Goal: Information Seeking & Learning: Learn about a topic

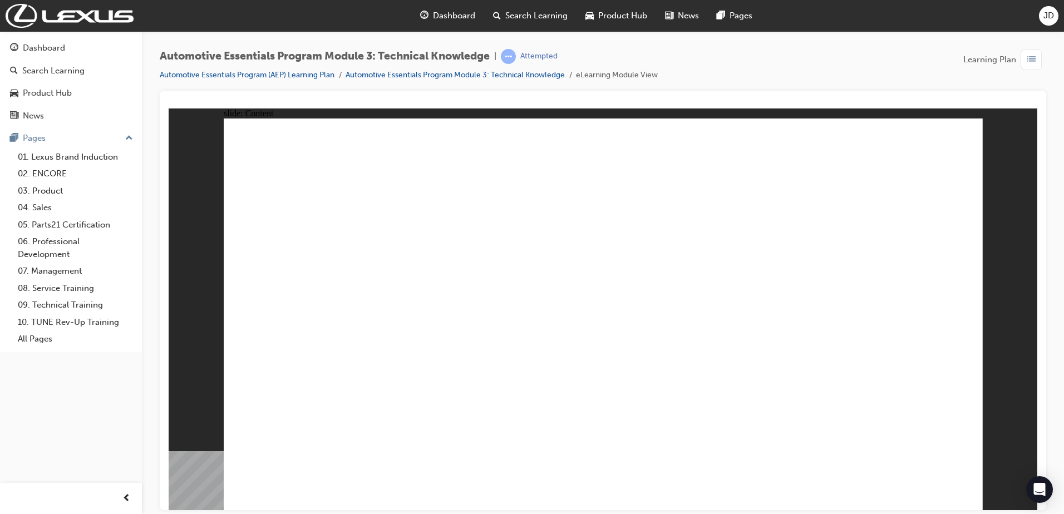
drag, startPoint x: 561, startPoint y: 227, endPoint x: 587, endPoint y: 233, distance: 26.7
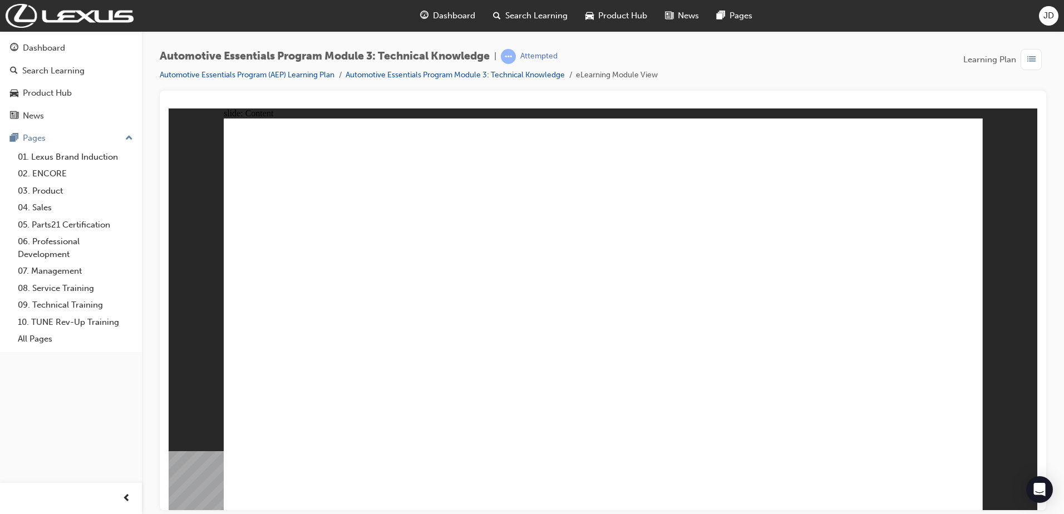
drag, startPoint x: 755, startPoint y: 351, endPoint x: 760, endPoint y: 355, distance: 6.3
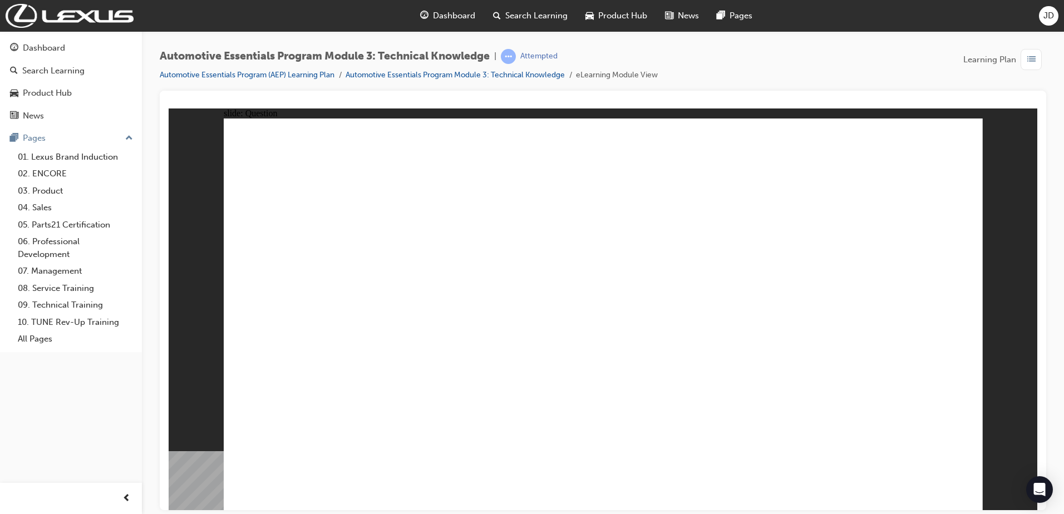
radio input "true"
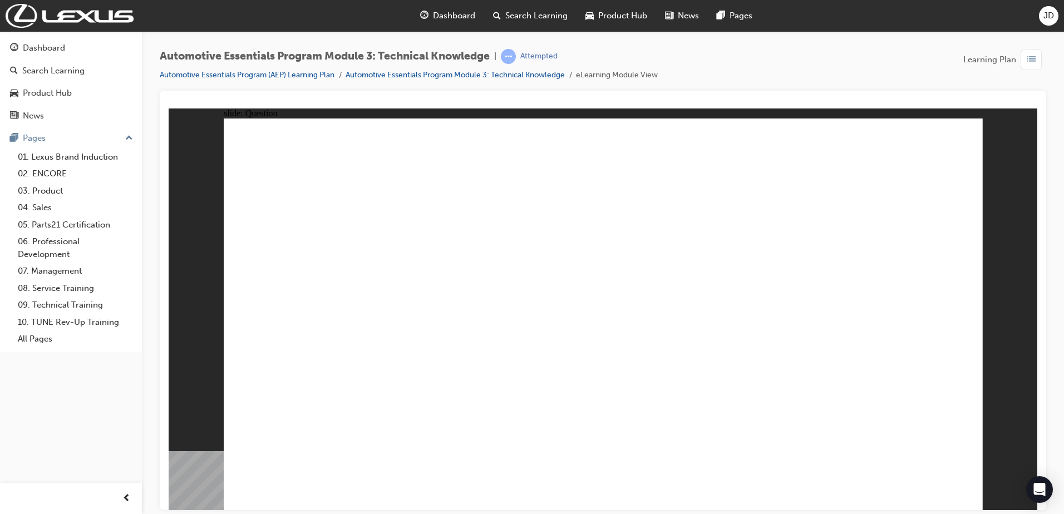
radio input "true"
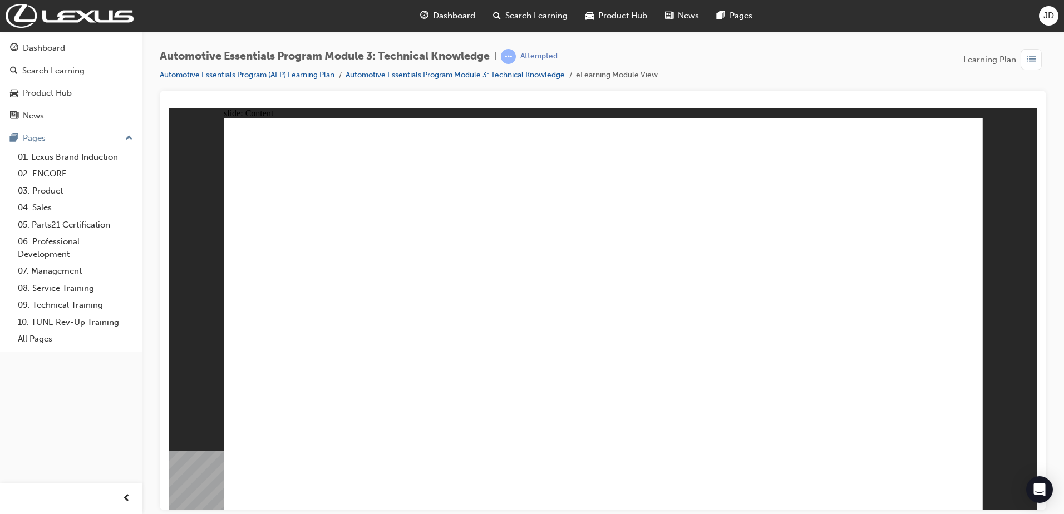
radio input "false"
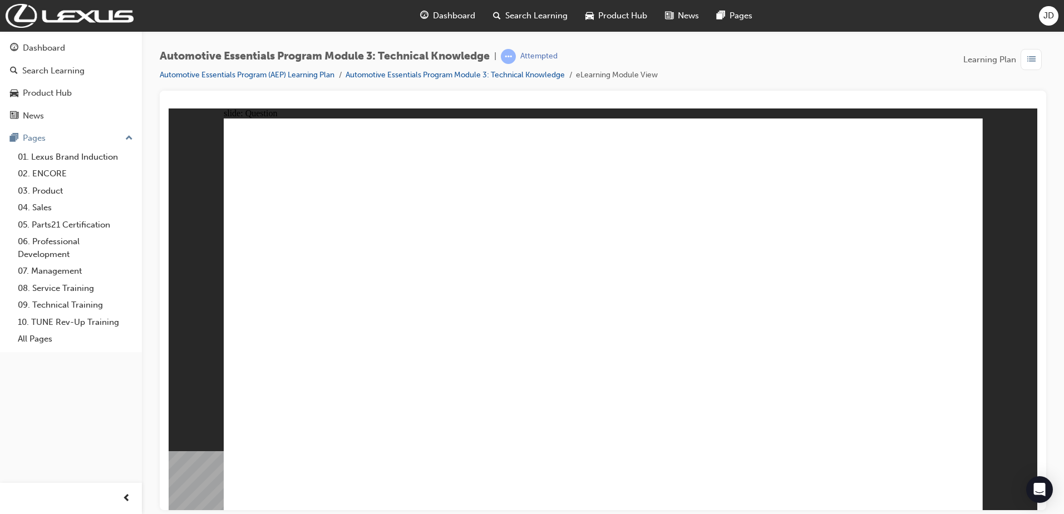
radio input "true"
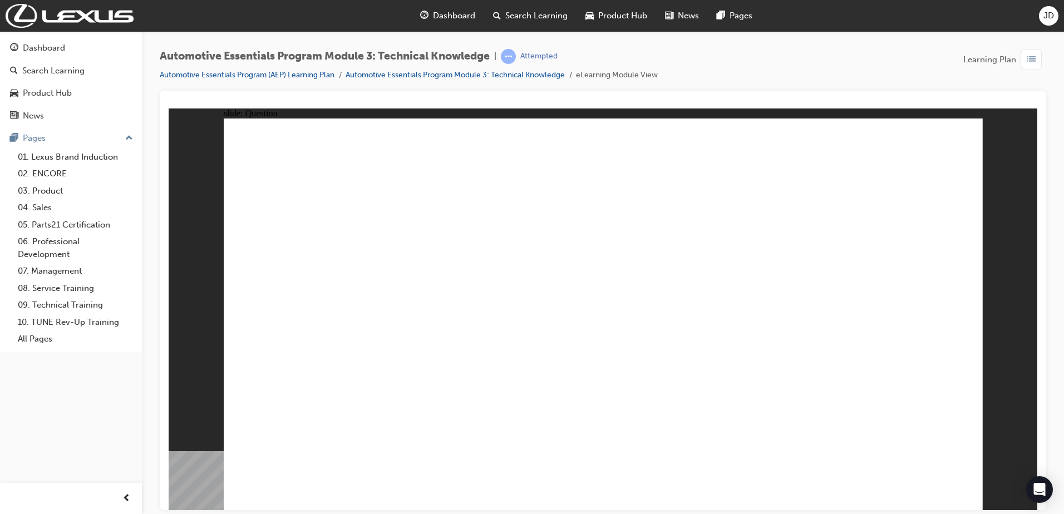
drag, startPoint x: 597, startPoint y: 371, endPoint x: 592, endPoint y: 380, distance: 10.0
radio input "true"
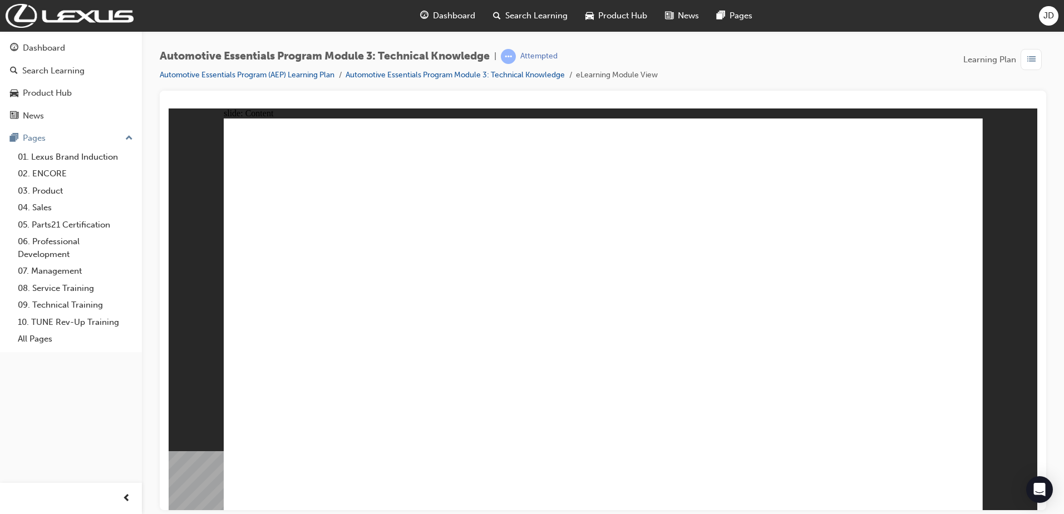
drag, startPoint x: 848, startPoint y: 239, endPoint x: 859, endPoint y: 248, distance: 13.9
drag, startPoint x: 690, startPoint y: 376, endPoint x: 791, endPoint y: 382, distance: 101.4
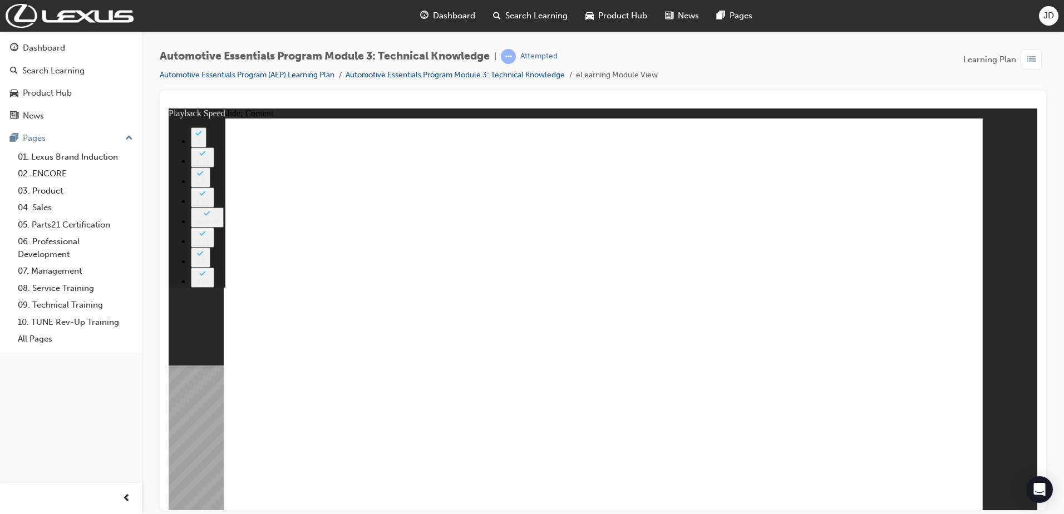
type input "8"
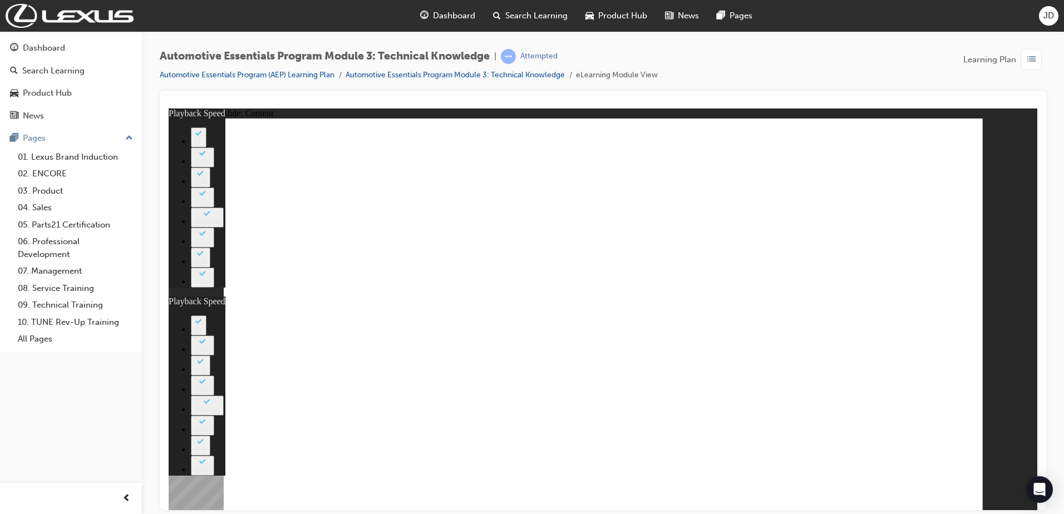
type input "135"
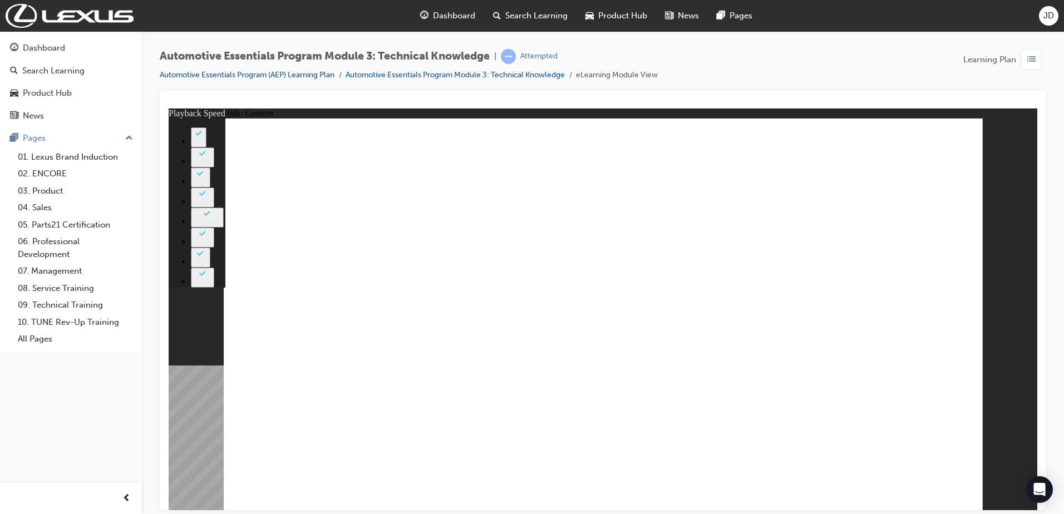
type input "7"
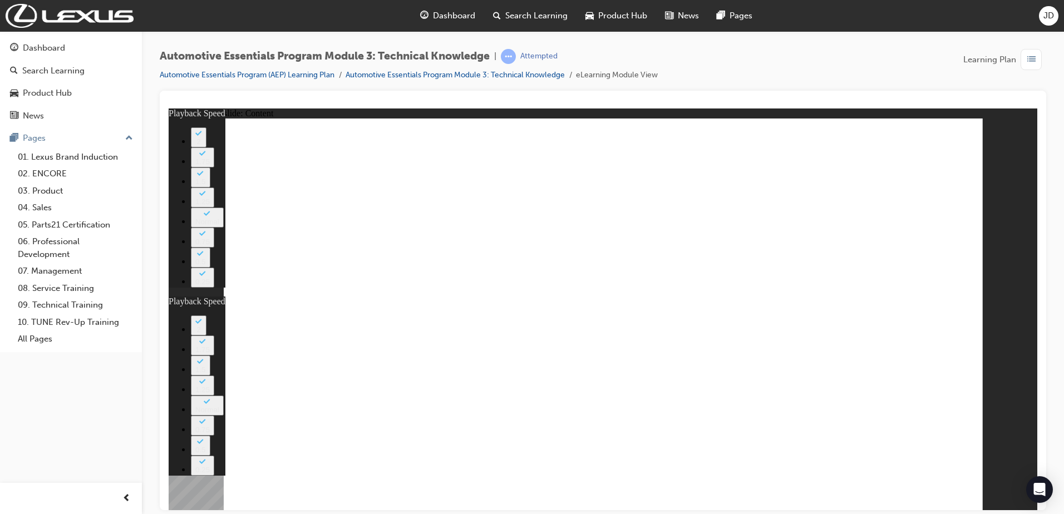
type input "13"
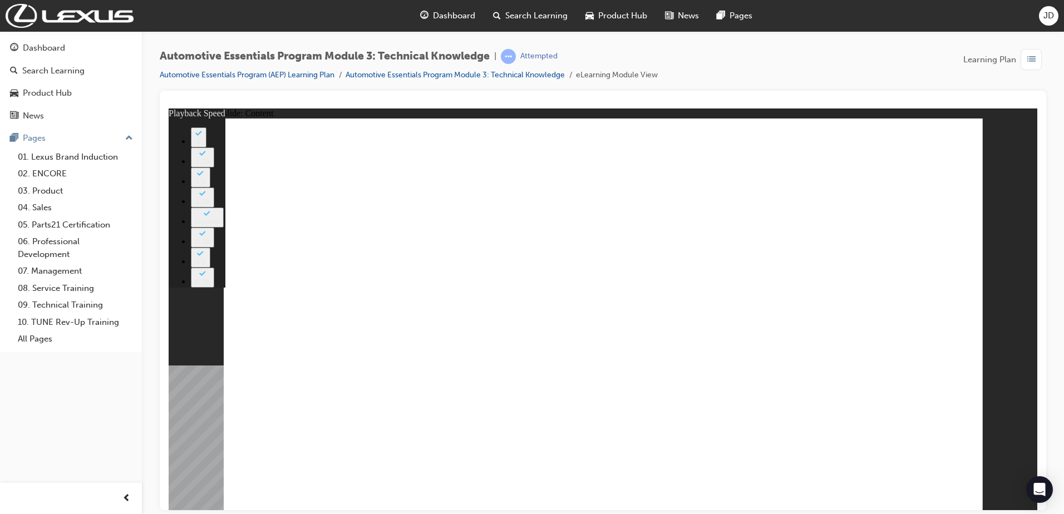
type input "7"
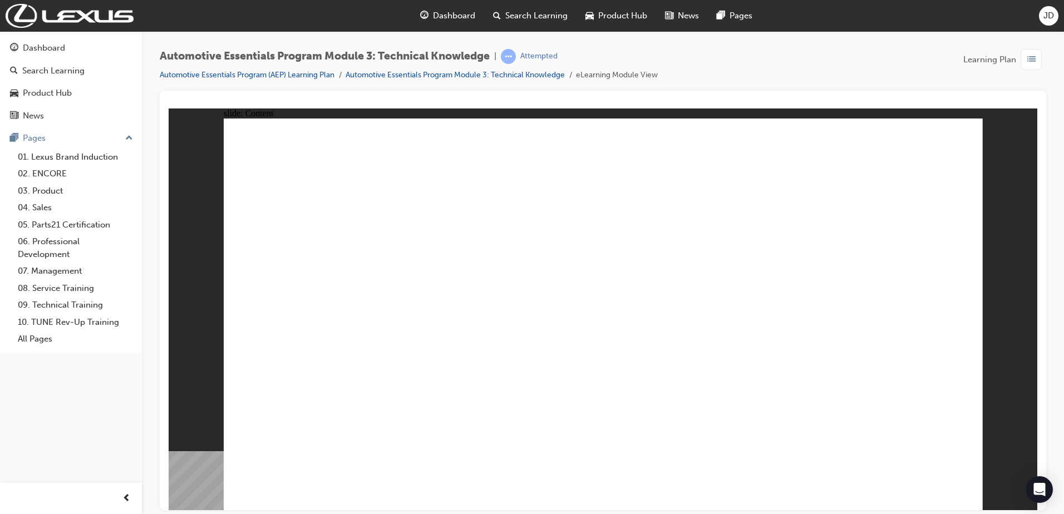
drag, startPoint x: 828, startPoint y: 271, endPoint x: 698, endPoint y: 241, distance: 133.6
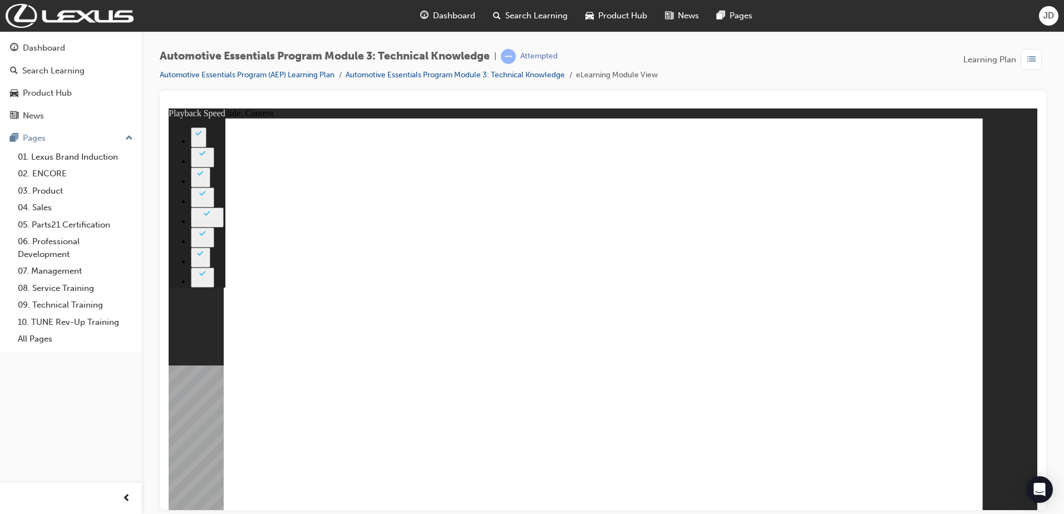
type input "7"
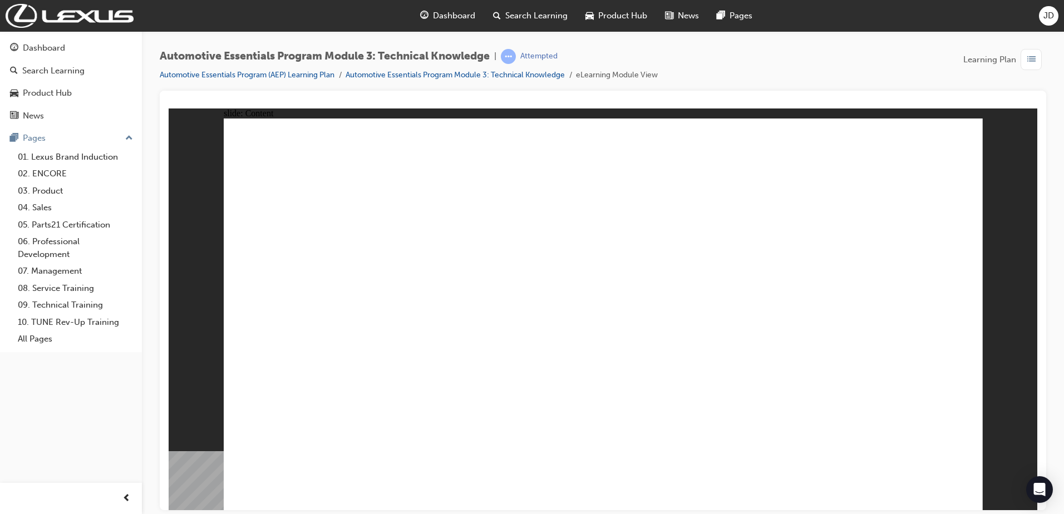
drag, startPoint x: 620, startPoint y: 319, endPoint x: 722, endPoint y: 327, distance: 102.6
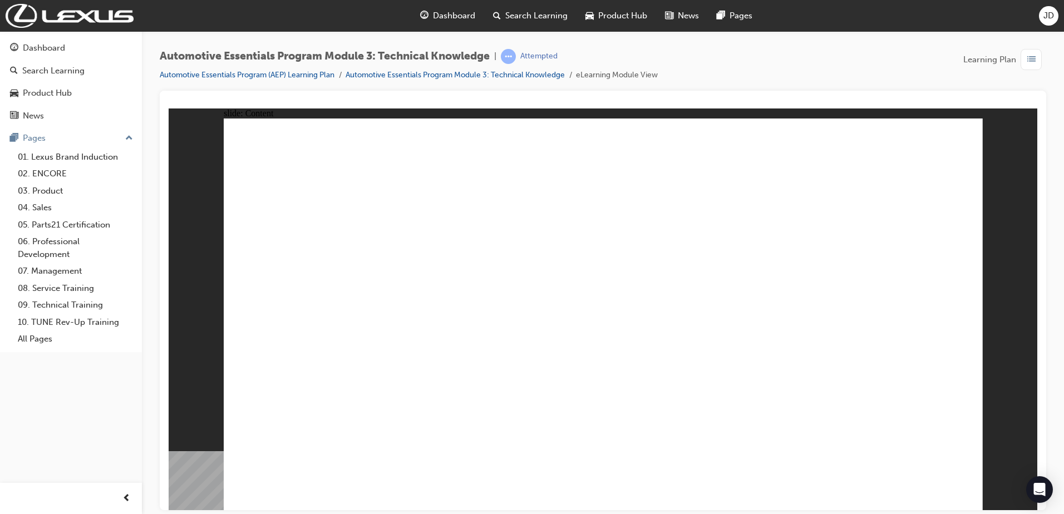
drag, startPoint x: 939, startPoint y: 478, endPoint x: 939, endPoint y: 491, distance: 12.2
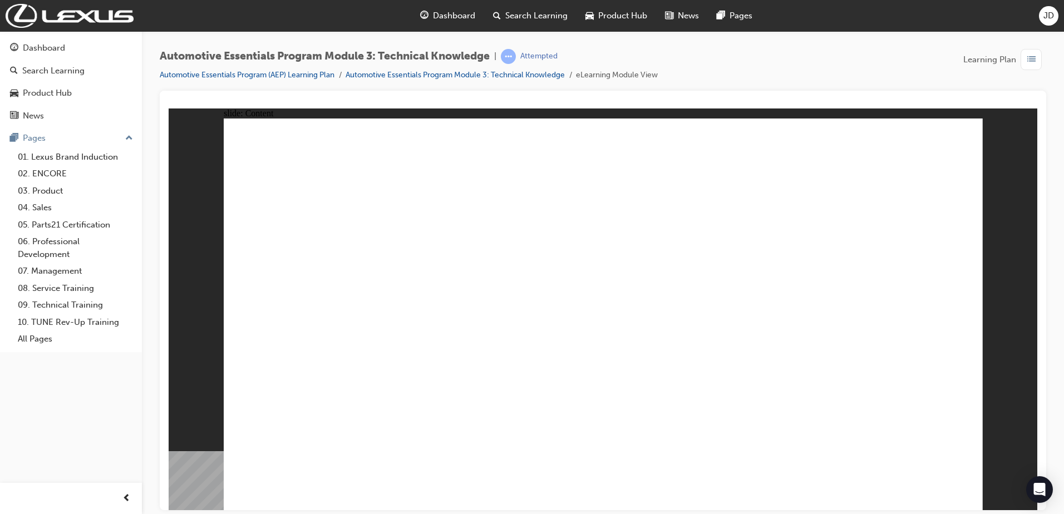
radio input "true"
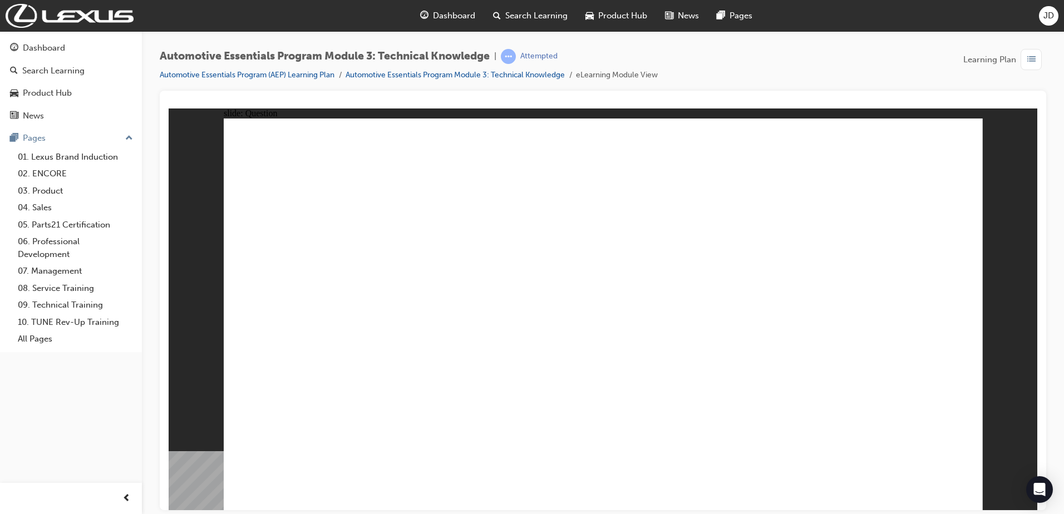
radio input "true"
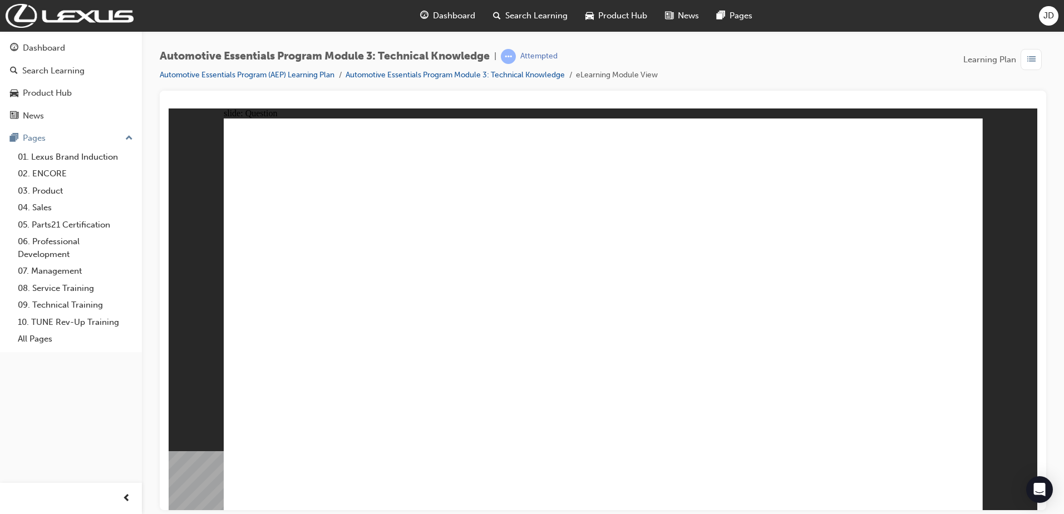
radio input "false"
radio input "true"
drag, startPoint x: 395, startPoint y: 417, endPoint x: 405, endPoint y: 419, distance: 9.7
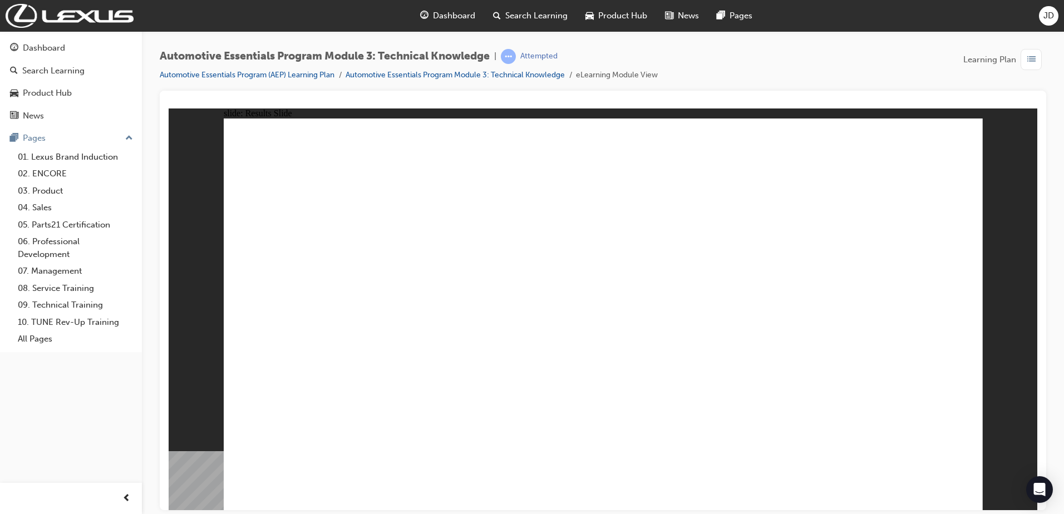
drag, startPoint x: 429, startPoint y: 418, endPoint x: 427, endPoint y: 425, distance: 7.2
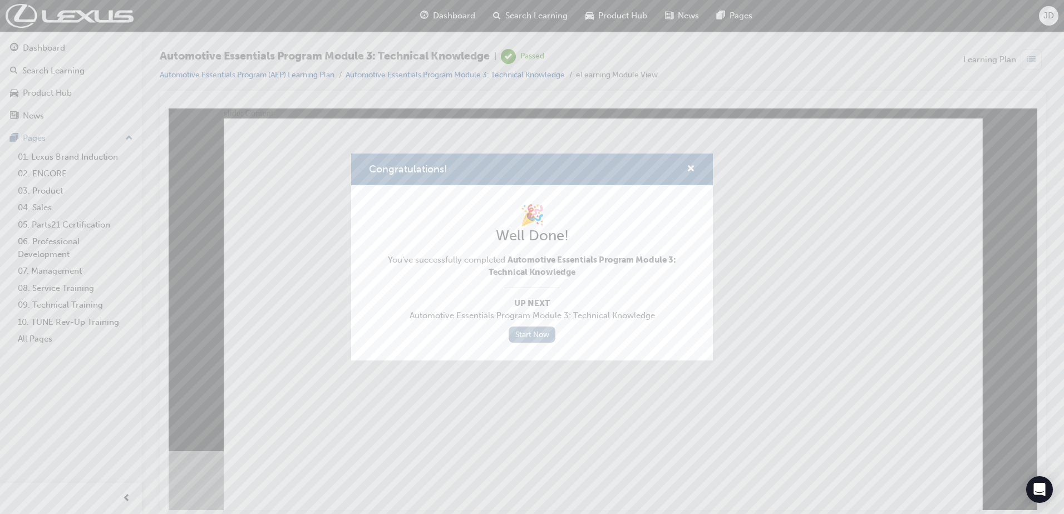
click at [533, 336] on link "Start Now" at bounding box center [531, 335] width 47 height 16
click at [543, 333] on link "Start Now" at bounding box center [531, 335] width 47 height 16
click at [835, 243] on div "Congratulations! 🎉 Well Done! You've successfully completed Automotive Essentia…" at bounding box center [532, 257] width 1064 height 514
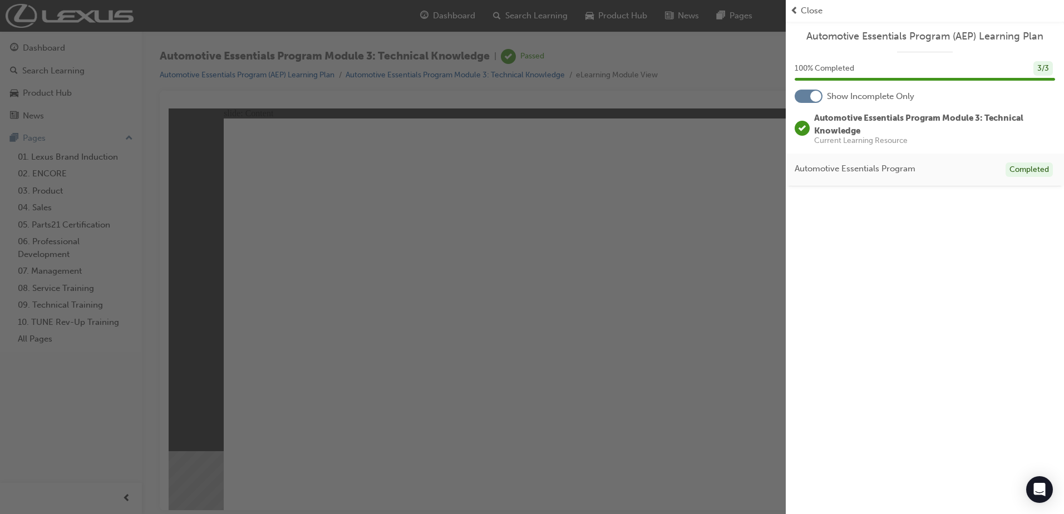
drag, startPoint x: 646, startPoint y: 295, endPoint x: 653, endPoint y: 293, distance: 7.2
click at [653, 293] on div "button" at bounding box center [392, 257] width 785 height 514
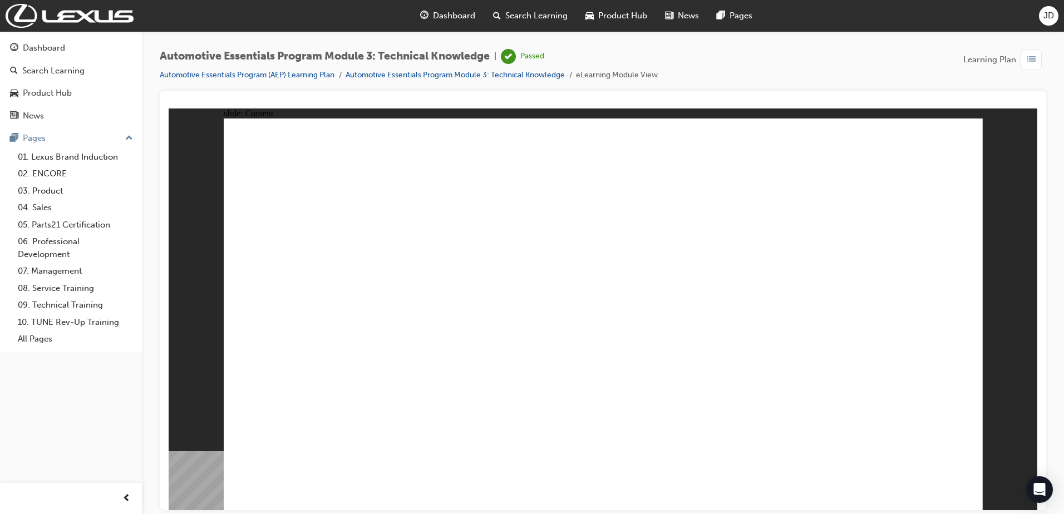
click at [445, 16] on span "Dashboard" at bounding box center [454, 15] width 42 height 13
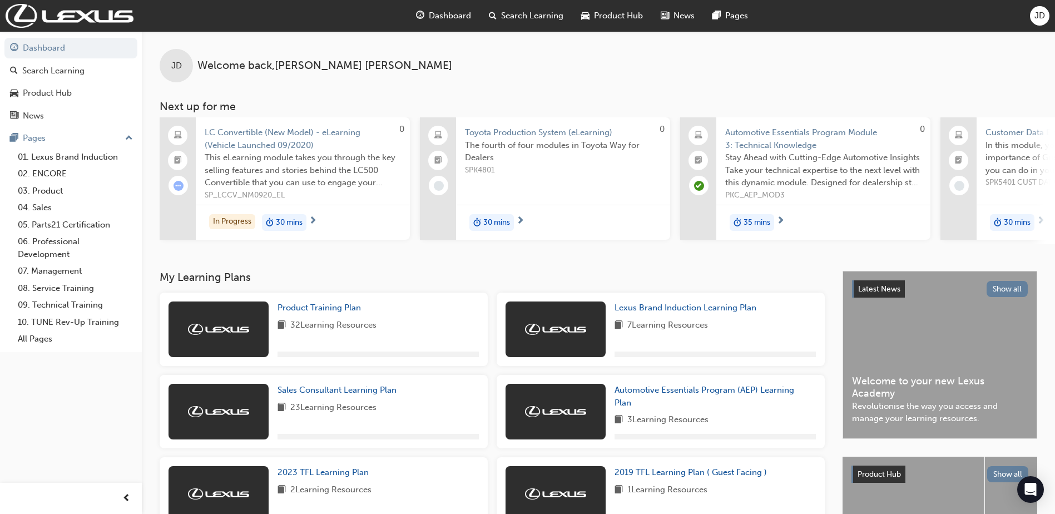
scroll to position [111, 0]
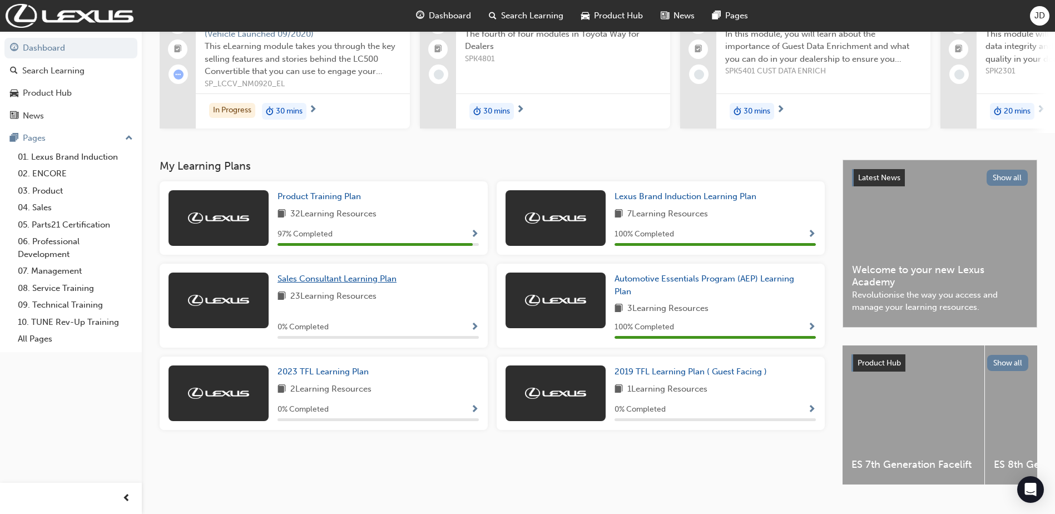
click at [310, 284] on span "Sales Consultant Learning Plan" at bounding box center [337, 279] width 119 height 10
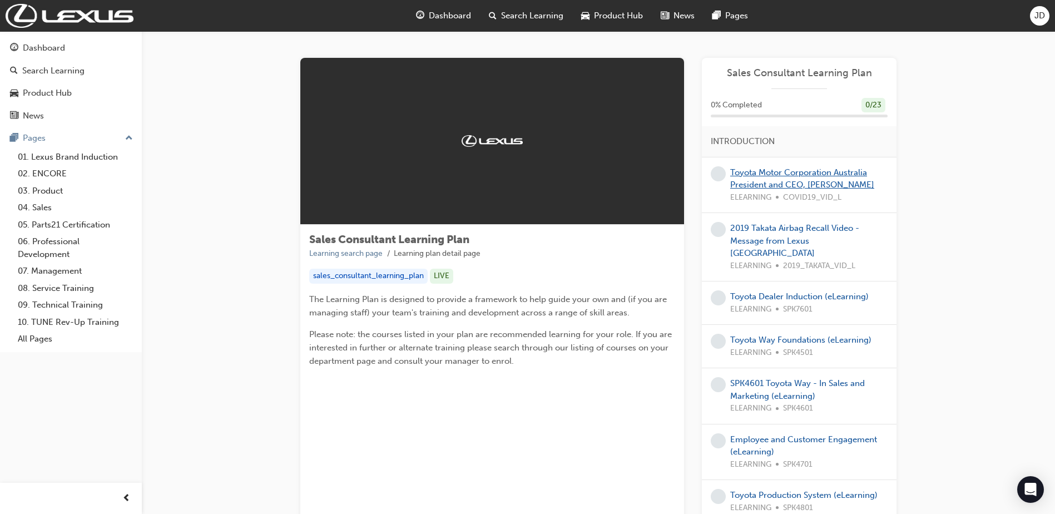
click at [754, 185] on link "Toyota Motor Corporation Australia President and CEO, [PERSON_NAME]" at bounding box center [802, 178] width 144 height 23
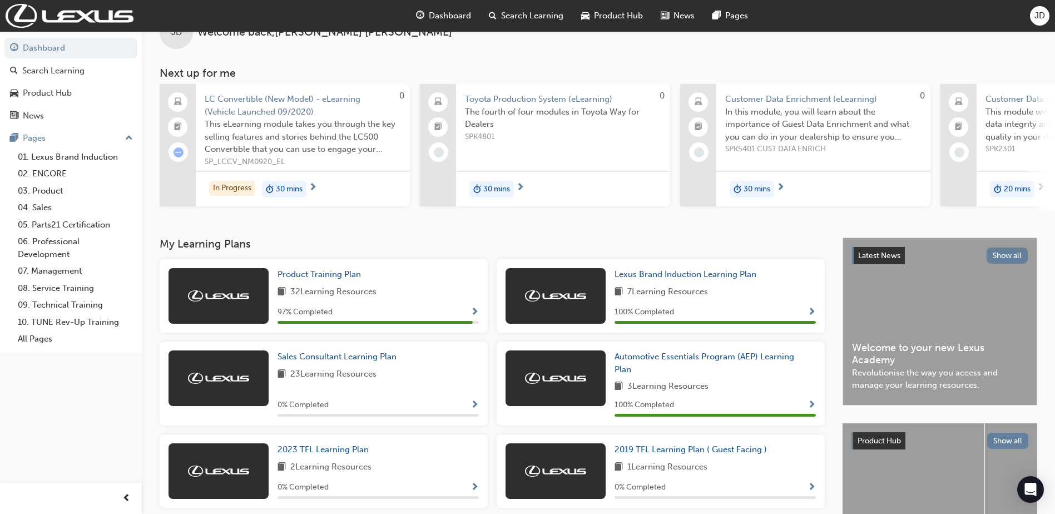
scroll to position [139, 0]
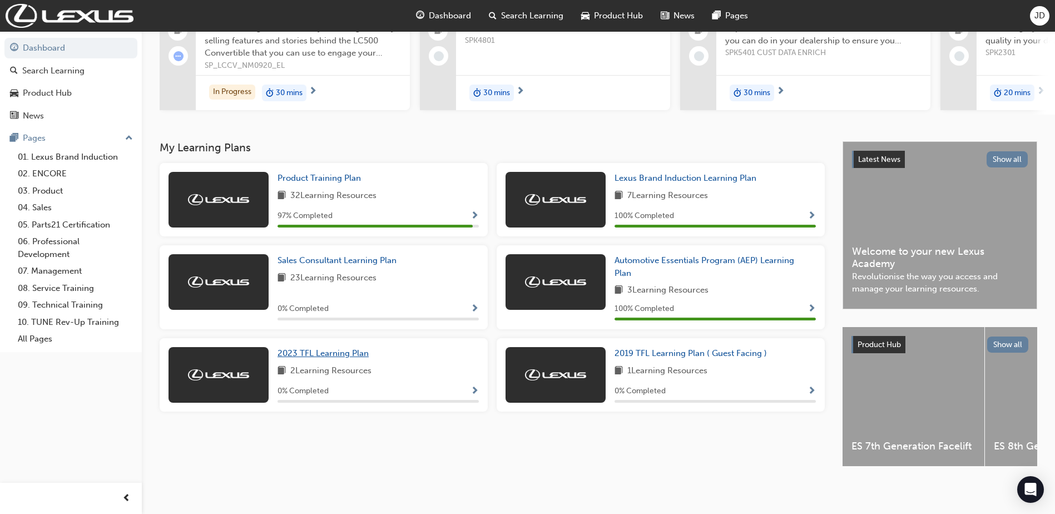
click at [360, 348] on span "2023 TFL Learning Plan" at bounding box center [323, 353] width 91 height 10
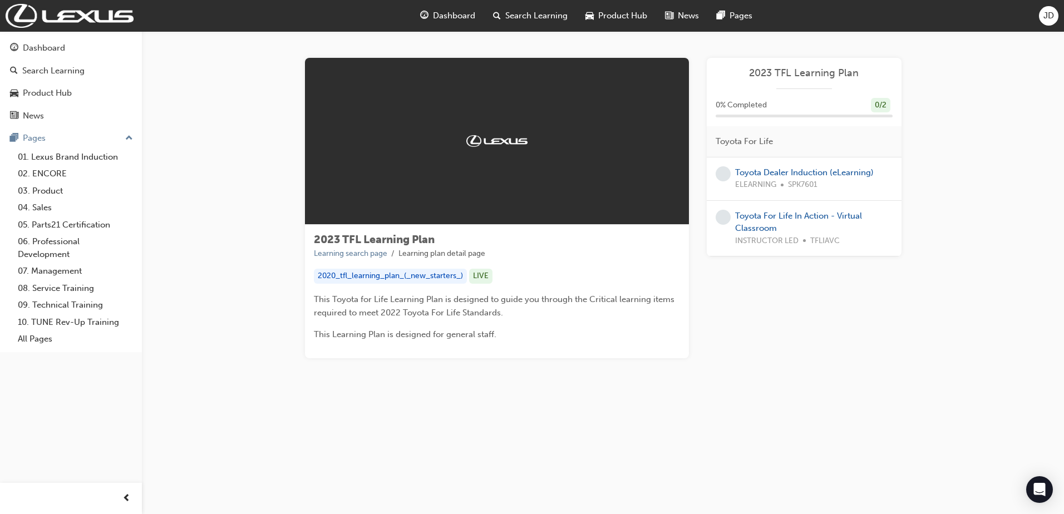
click at [806, 187] on span "SPK7601" at bounding box center [802, 185] width 29 height 13
click at [803, 172] on link "Toyota Dealer Induction (eLearning)" at bounding box center [804, 172] width 139 height 10
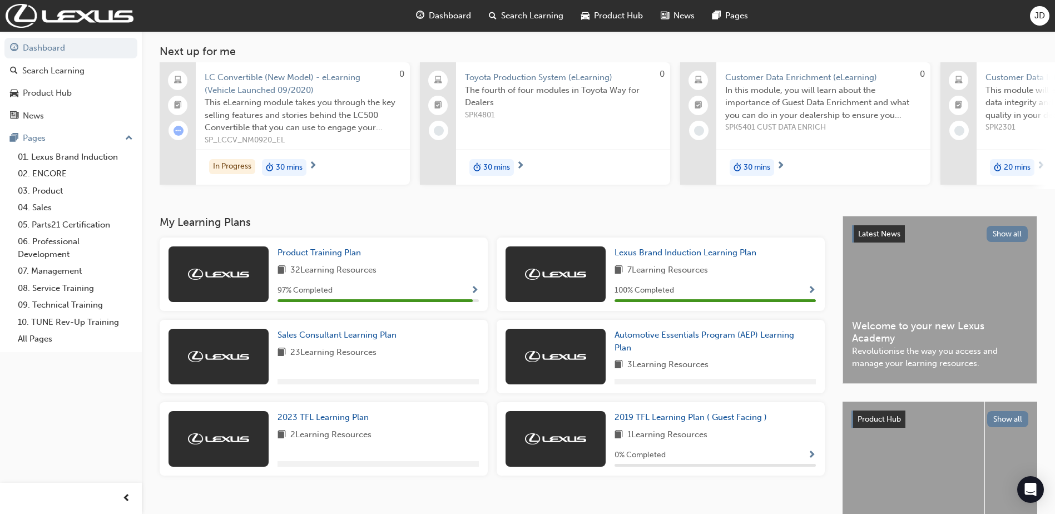
scroll to position [139, 0]
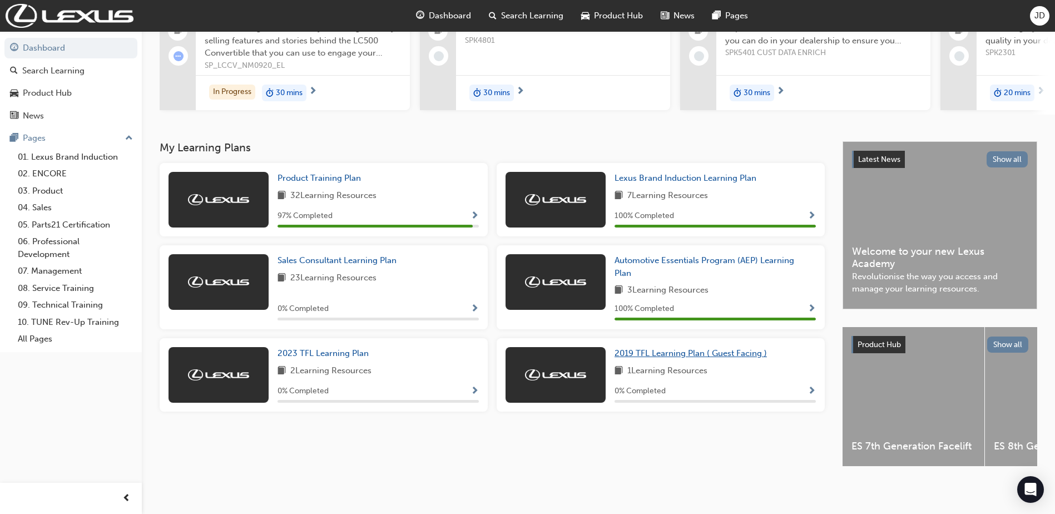
click at [760, 348] on span "2019 TFL Learning Plan ( Guest Facing )" at bounding box center [691, 353] width 152 height 10
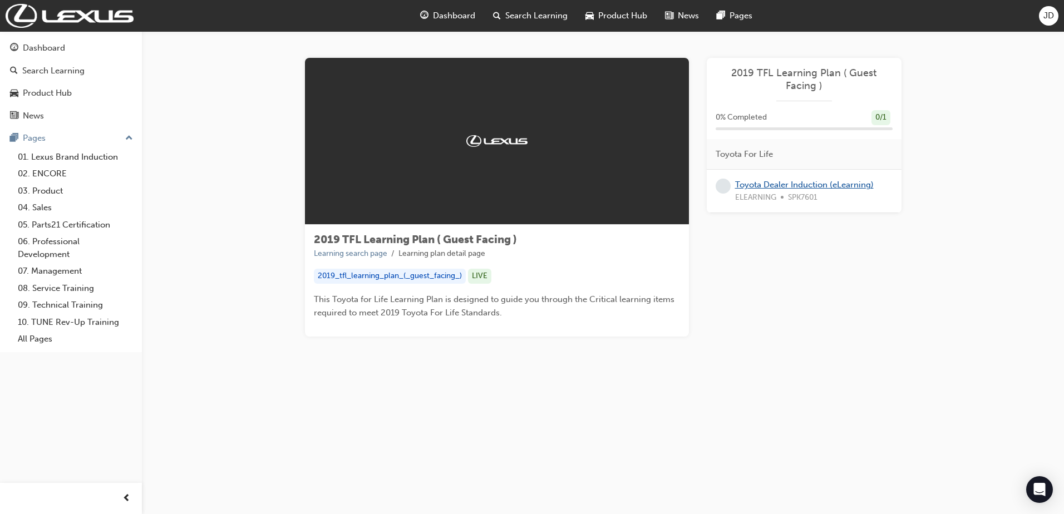
click at [789, 186] on link "Toyota Dealer Induction (eLearning)" at bounding box center [804, 185] width 139 height 10
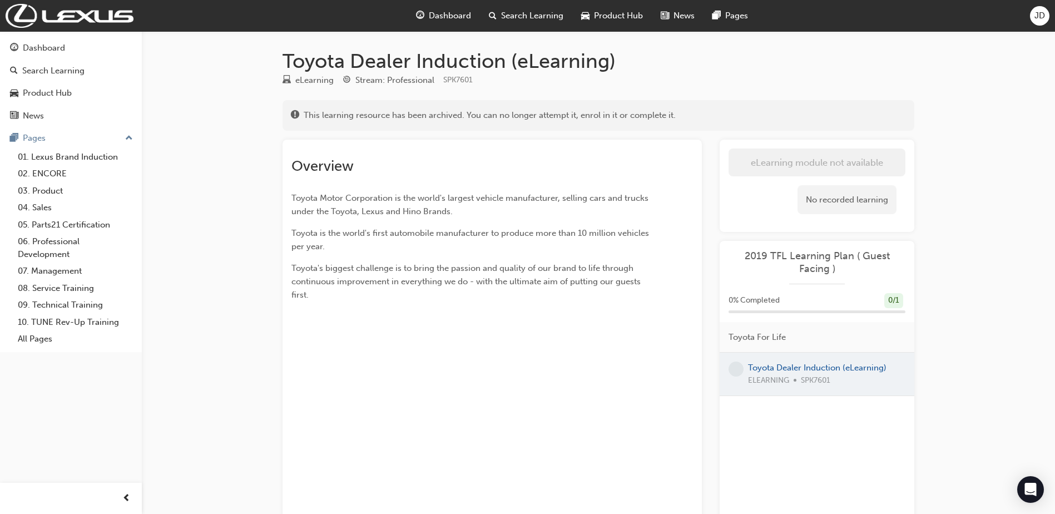
click at [163, 121] on div "Toyota Dealer Induction (eLearning) eLearning Stream: Professional SPK7601 This…" at bounding box center [527, 304] width 1055 height 608
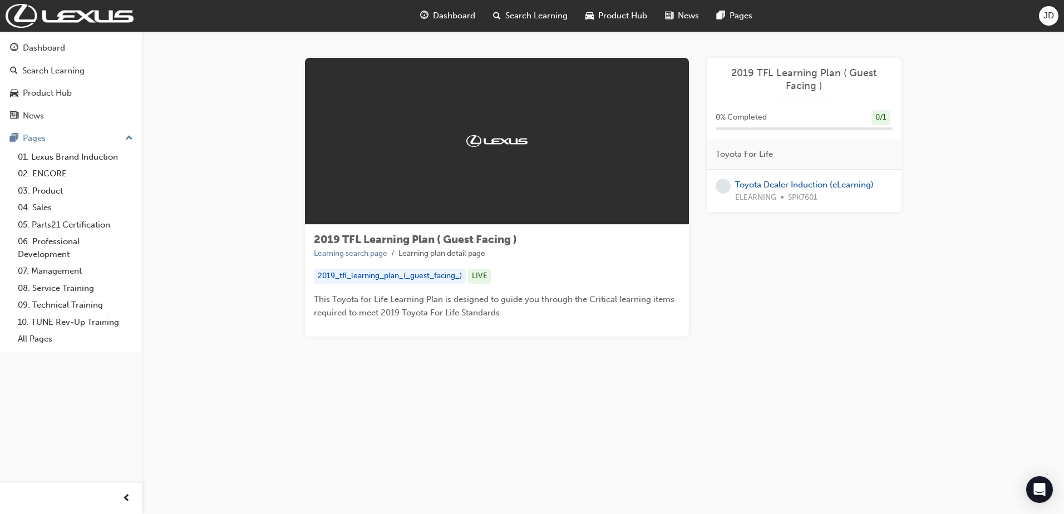
click at [507, 156] on div at bounding box center [497, 141] width 384 height 167
click at [448, 12] on span "Dashboard" at bounding box center [454, 15] width 42 height 13
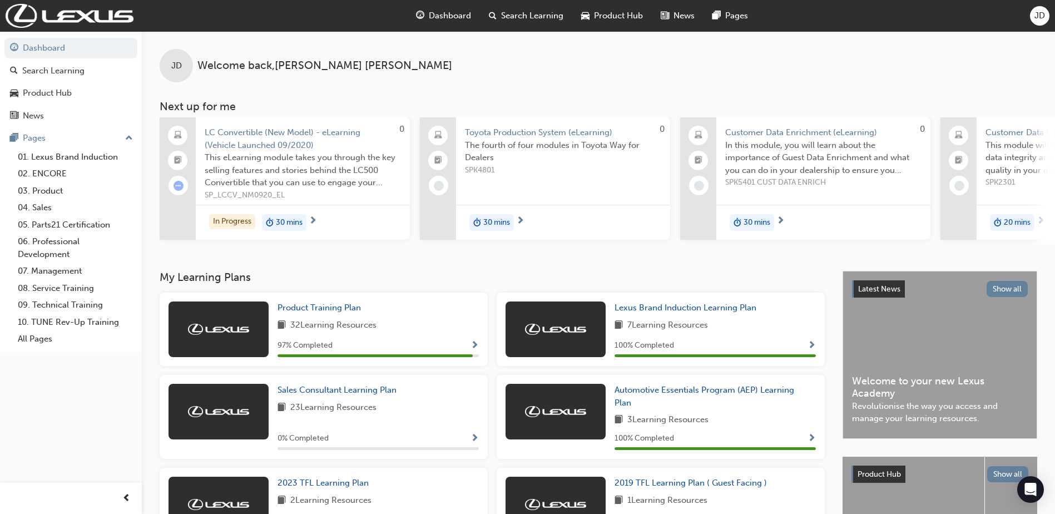
click at [523, 15] on span "Search Learning" at bounding box center [532, 15] width 62 height 13
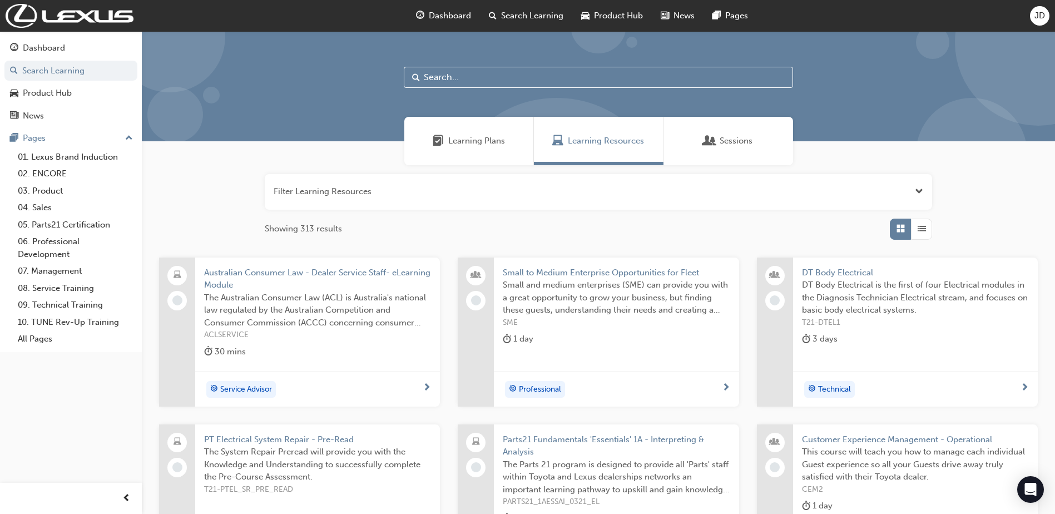
click at [498, 83] on input "text" at bounding box center [598, 77] width 389 height 21
type input "Lexus"
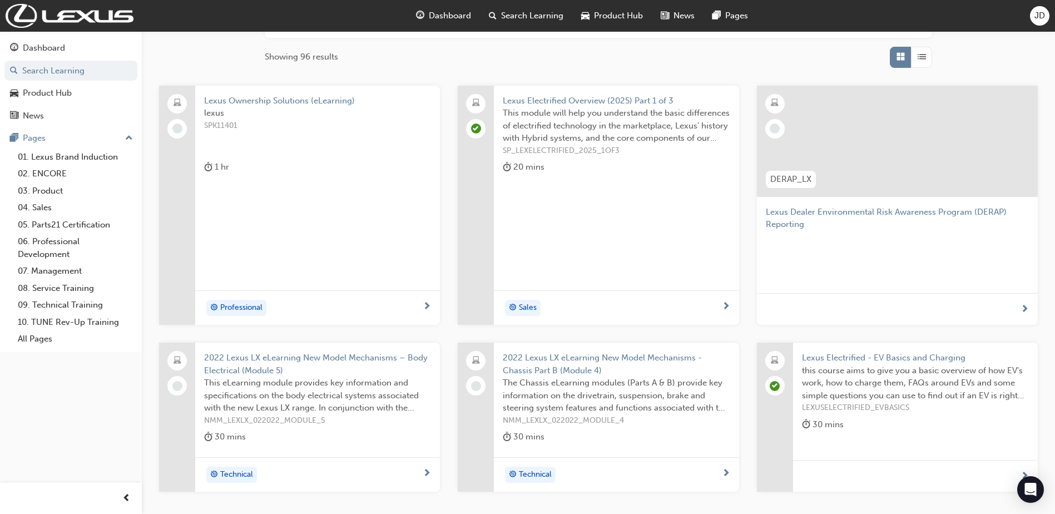
scroll to position [167, 0]
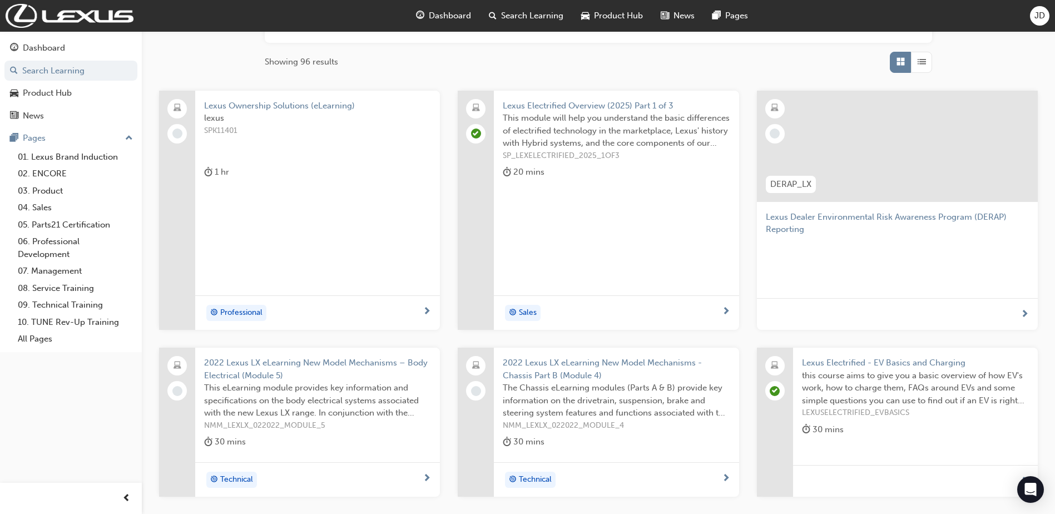
click at [260, 112] on span "lexus" at bounding box center [317, 118] width 227 height 13
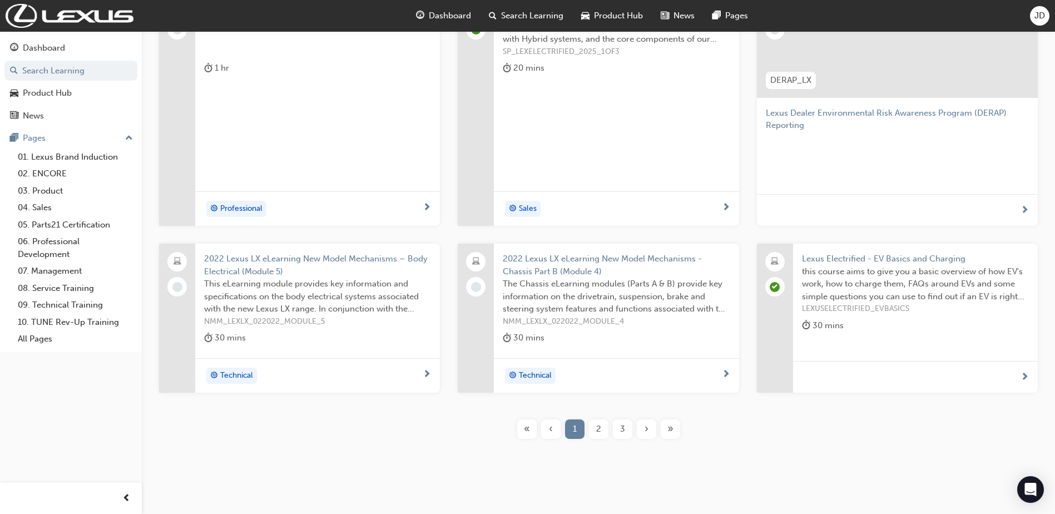
scroll to position [278, 0]
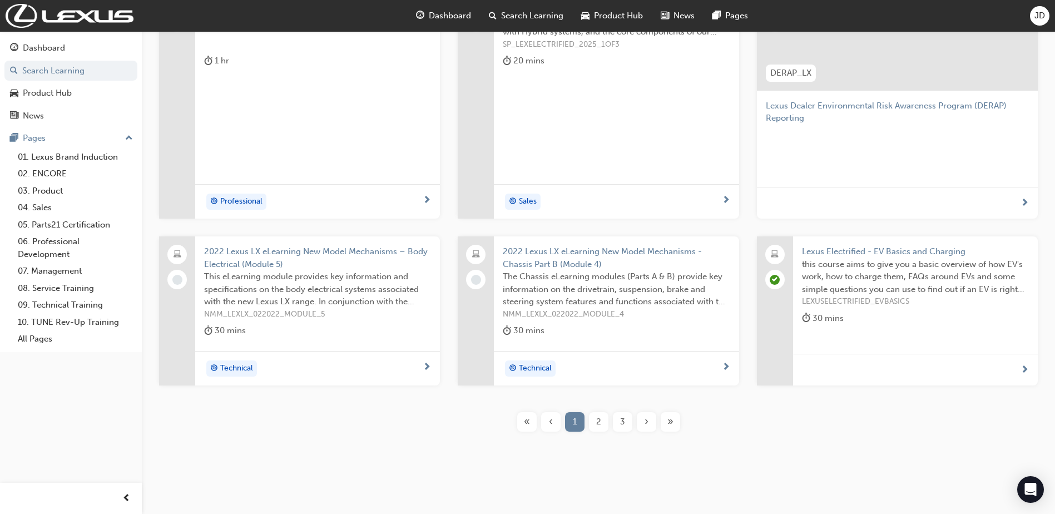
click at [245, 259] on span "2022 Lexus LX eLearning New Model Mechanisms – Body Electrical (Module 5)" at bounding box center [317, 257] width 227 height 25
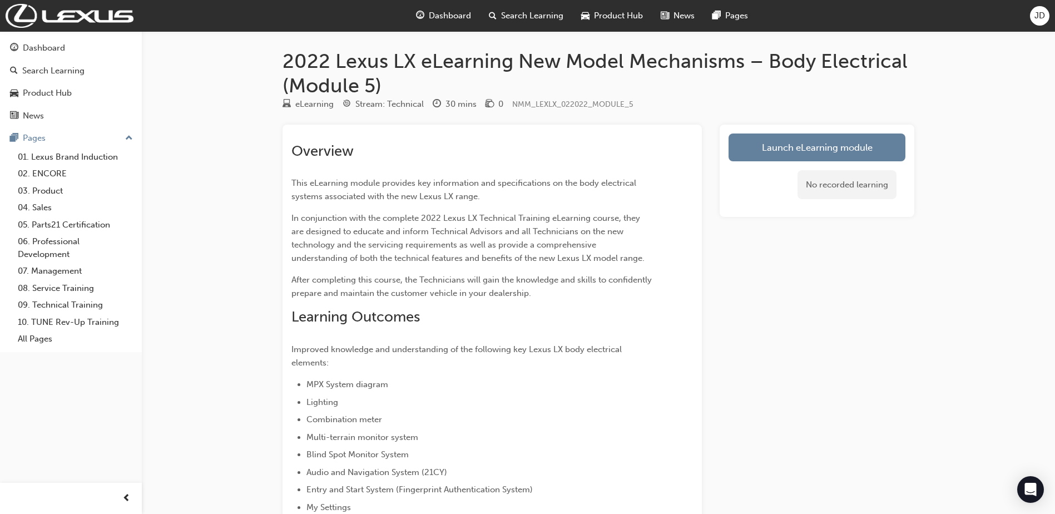
scroll to position [278, 0]
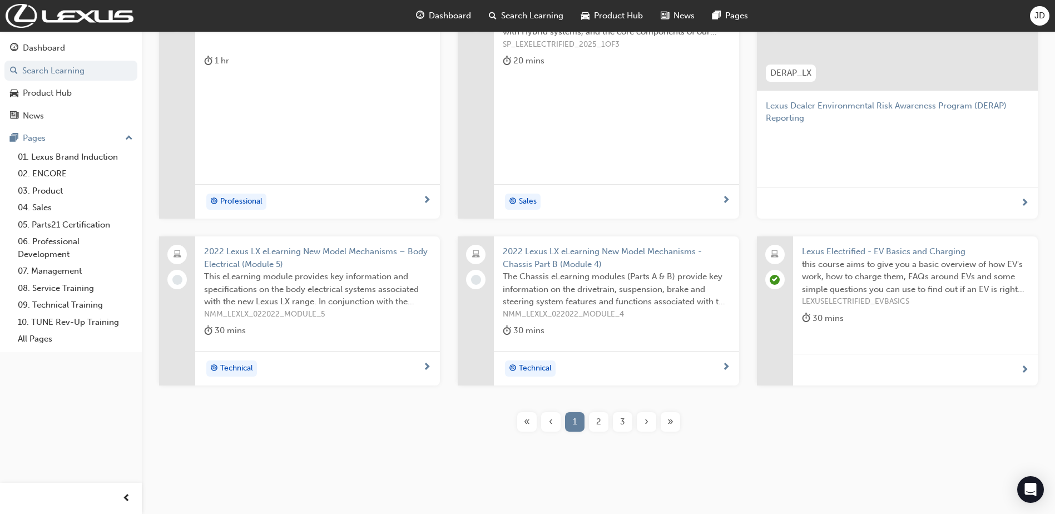
click at [603, 258] on span "2022 Lexus LX eLearning New Model Mechanisms - Chassis Part B (Module 4)" at bounding box center [616, 257] width 227 height 25
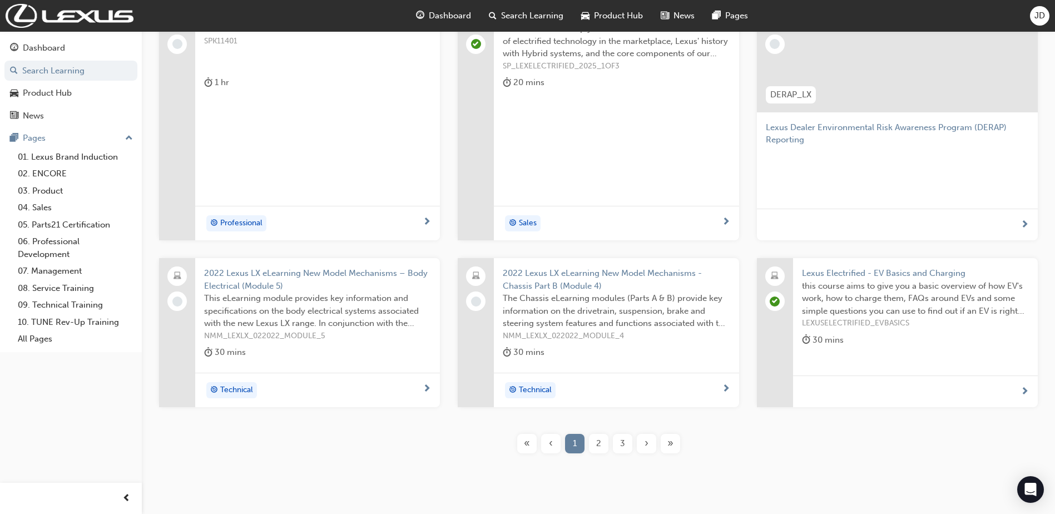
scroll to position [278, 0]
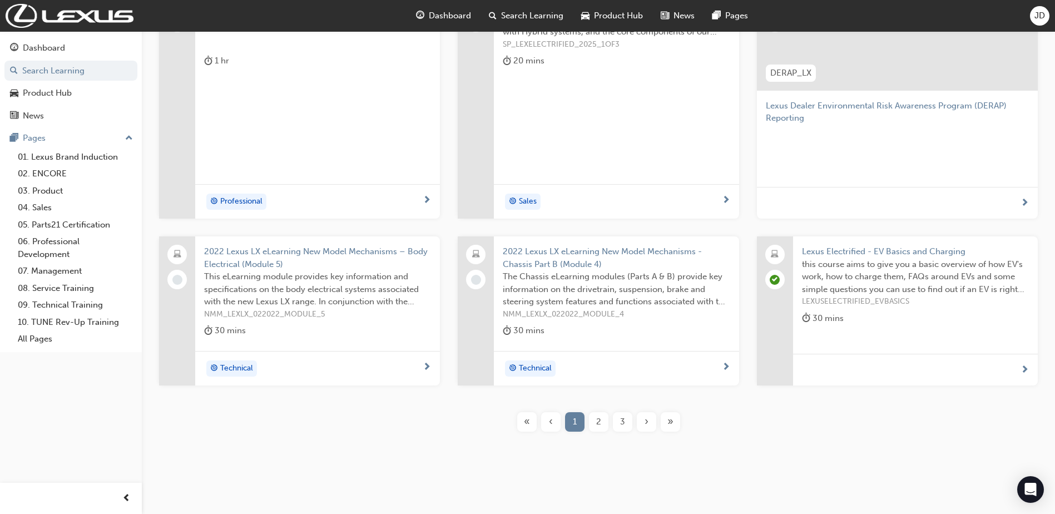
click at [599, 423] on span "2" at bounding box center [598, 422] width 5 height 13
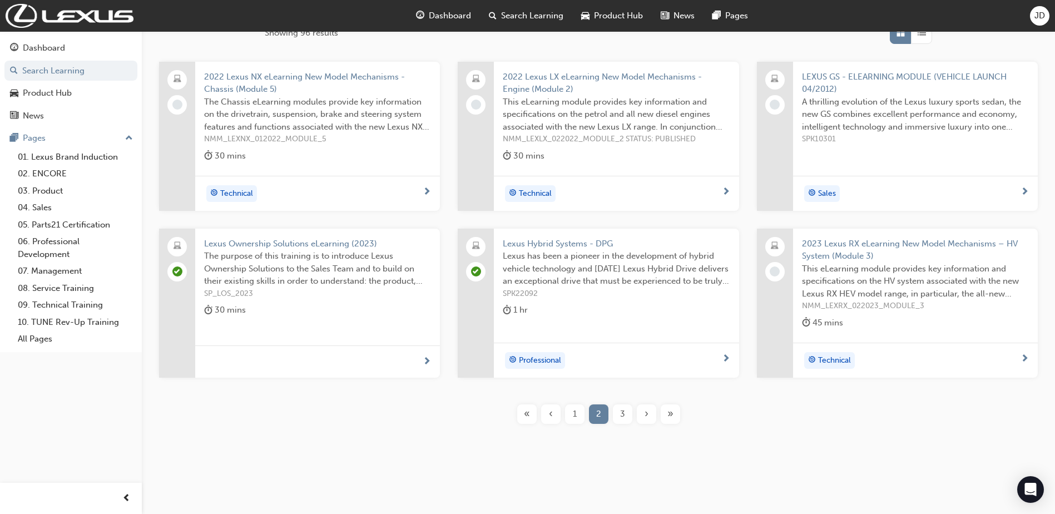
click at [628, 421] on div "3" at bounding box center [622, 413] width 19 height 19
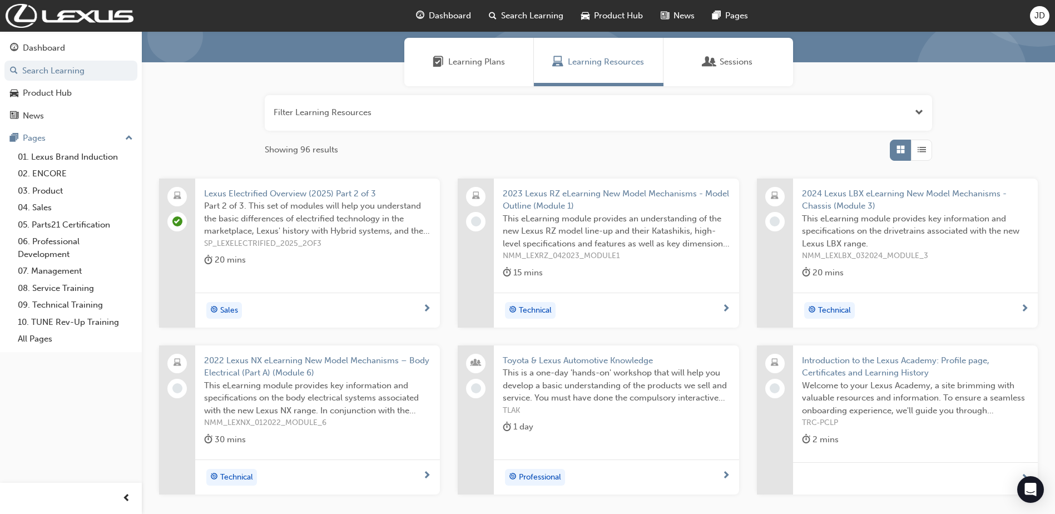
scroll to position [196, 0]
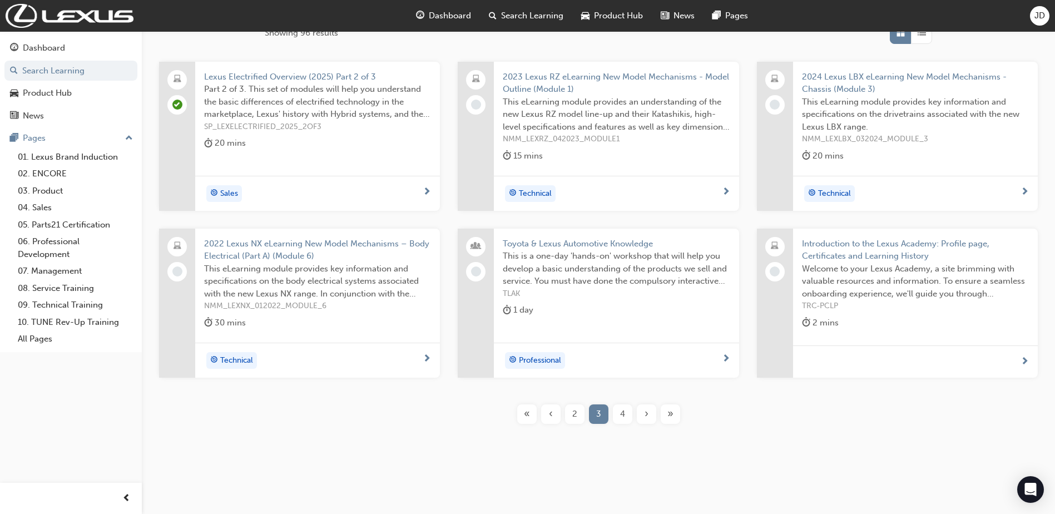
click at [623, 409] on span "4" at bounding box center [622, 414] width 5 height 13
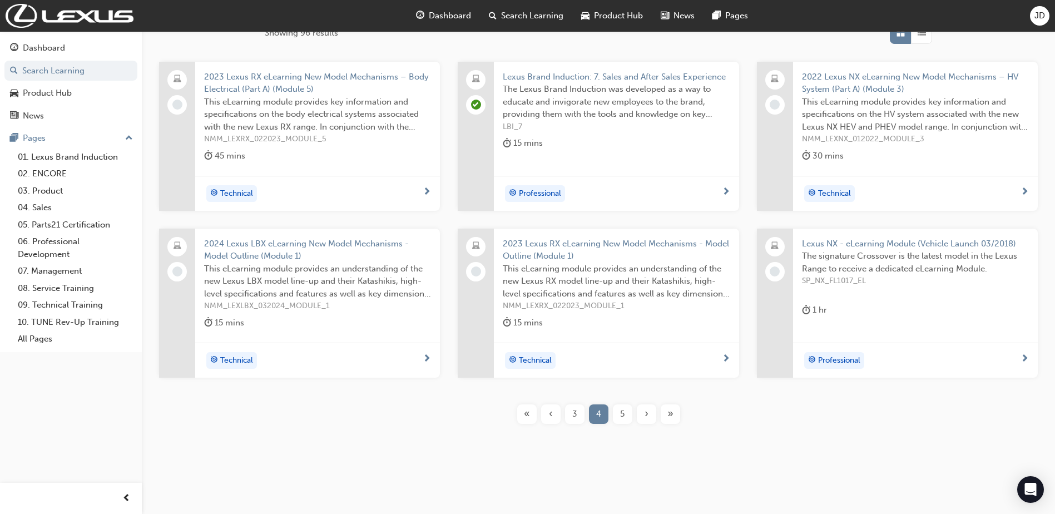
click at [626, 412] on div "5" at bounding box center [622, 413] width 19 height 19
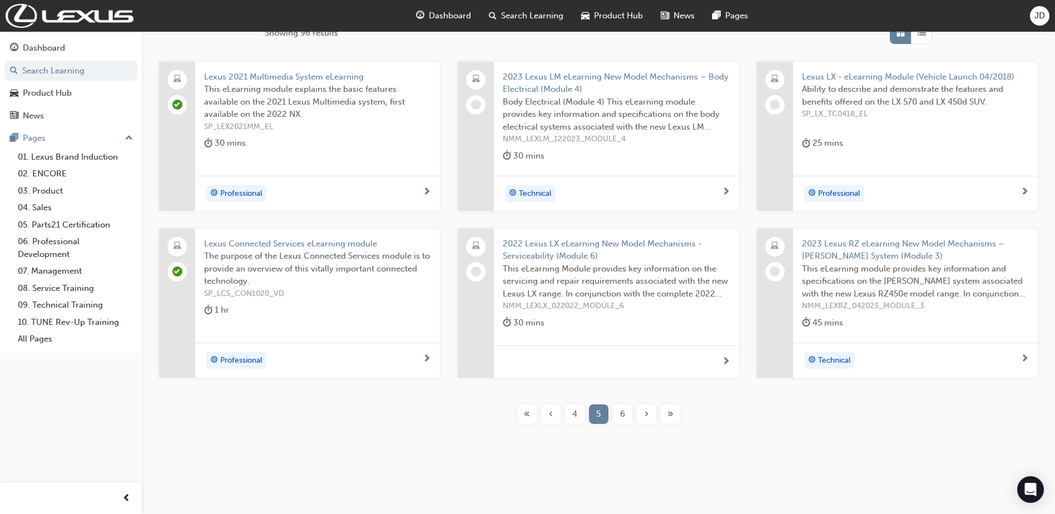
click at [619, 414] on div "6" at bounding box center [622, 413] width 19 height 19
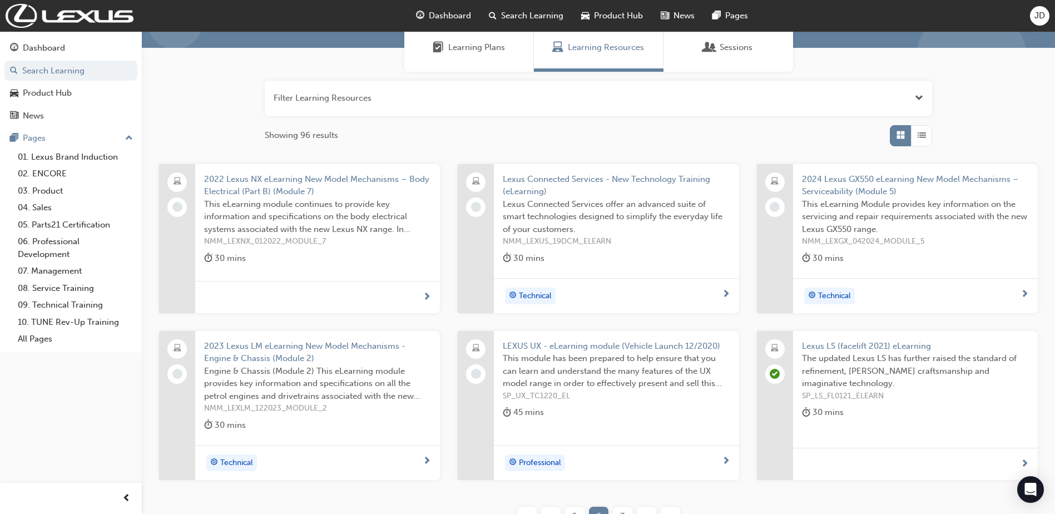
scroll to position [196, 0]
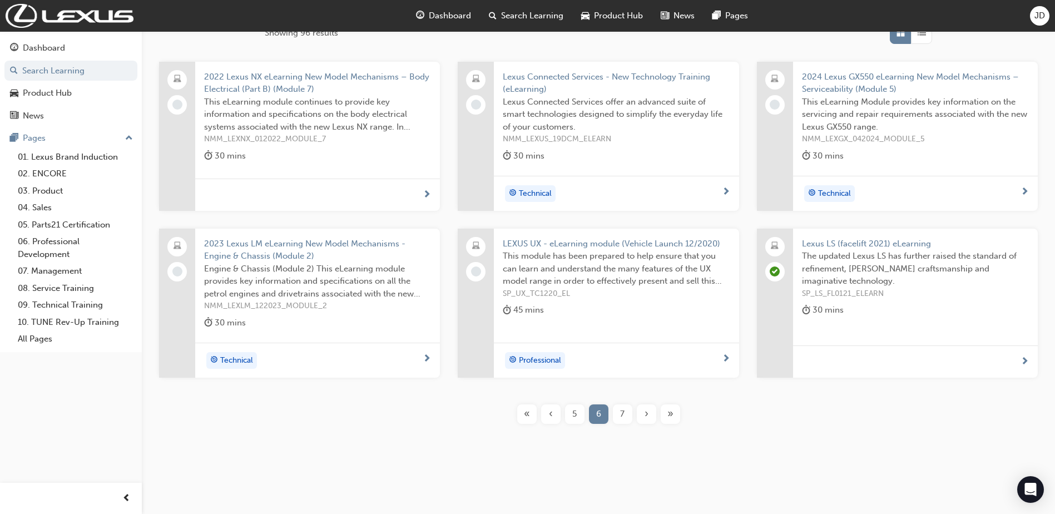
click at [525, 417] on span "«" at bounding box center [527, 414] width 6 height 13
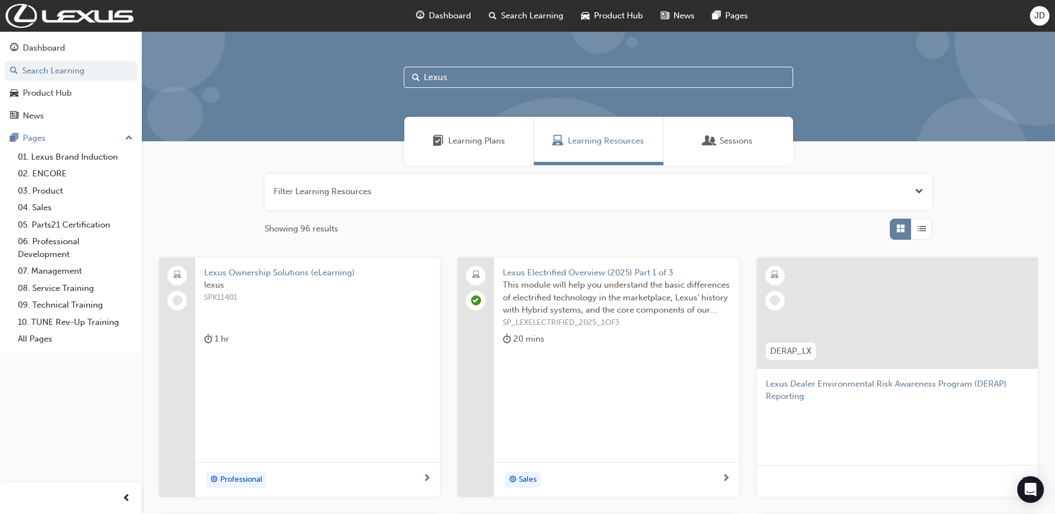
click at [456, 82] on input "Lexus" at bounding box center [598, 77] width 389 height 21
drag, startPoint x: 456, startPoint y: 80, endPoint x: 360, endPoint y: 68, distance: 96.9
click at [360, 68] on div "Lexus" at bounding box center [598, 86] width 913 height 110
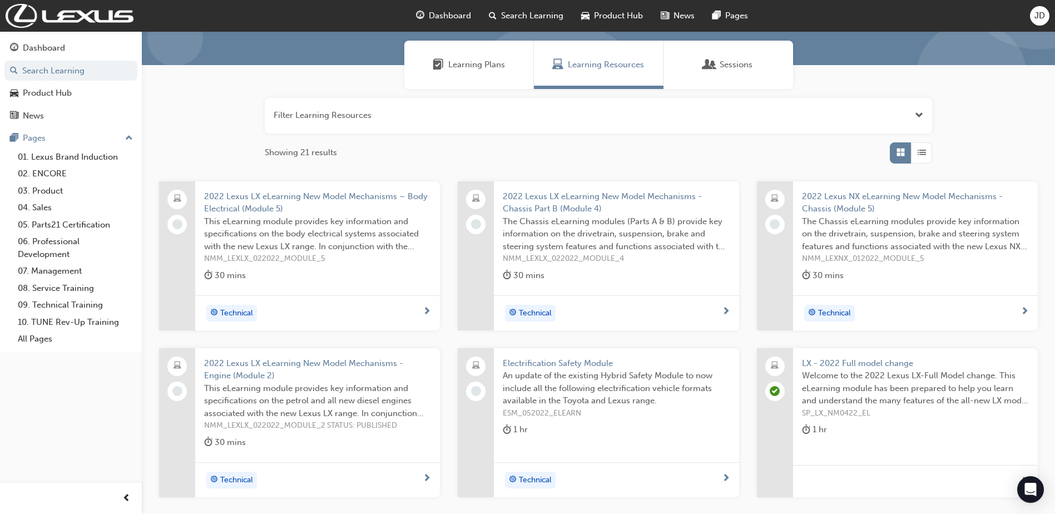
scroll to position [196, 0]
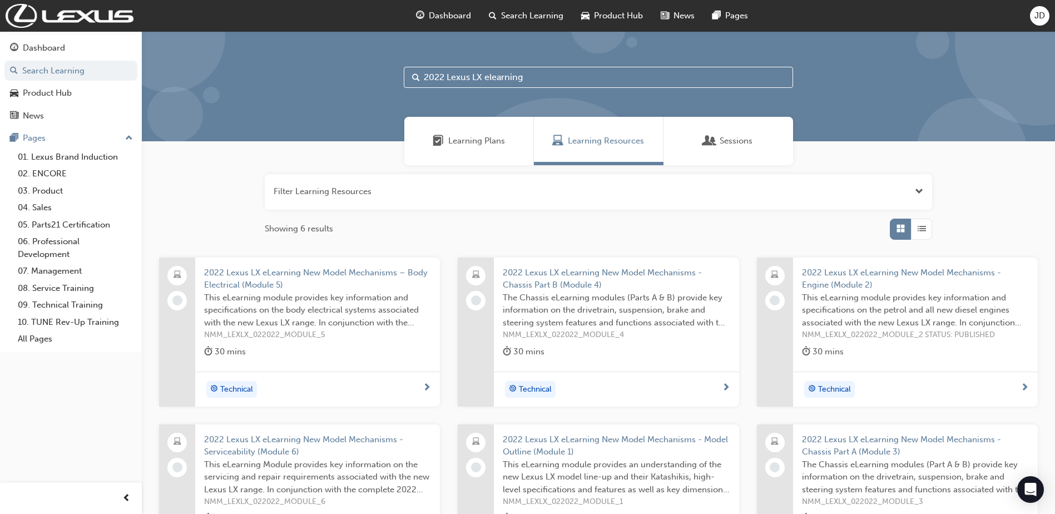
type input "2022 Lexus LX elearning"
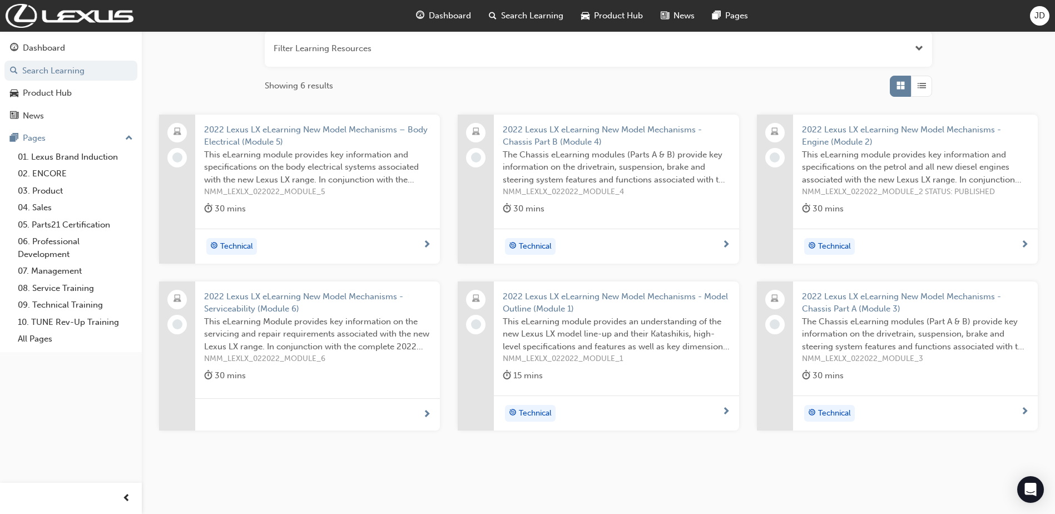
scroll to position [167, 0]
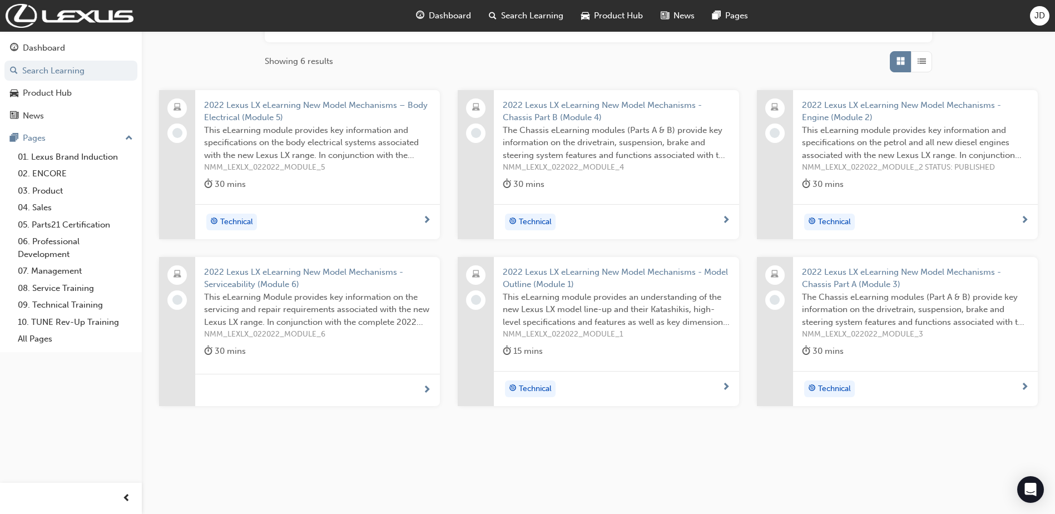
click at [550, 276] on span "2022 Lexus LX eLearning New Model Mechanisms - Model Outline (Module 1)" at bounding box center [616, 278] width 227 height 25
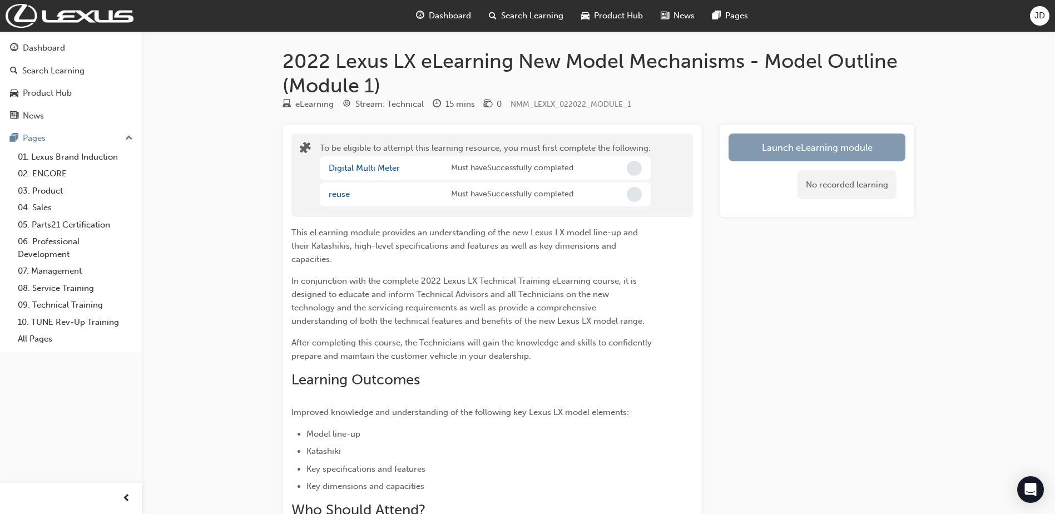
click at [798, 149] on button "Launch eLearning module" at bounding box center [817, 147] width 177 height 28
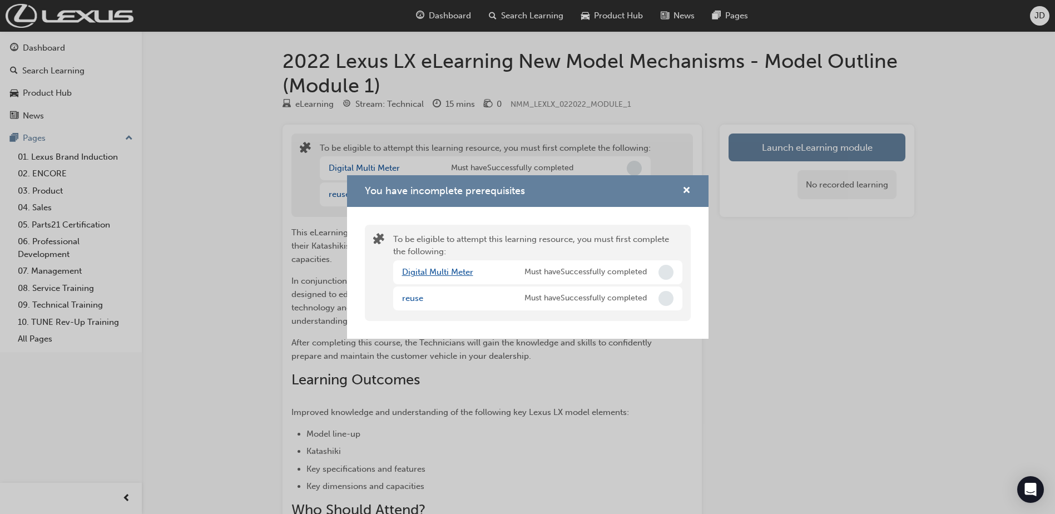
click at [414, 272] on link "Digital Multi Meter" at bounding box center [437, 272] width 71 height 10
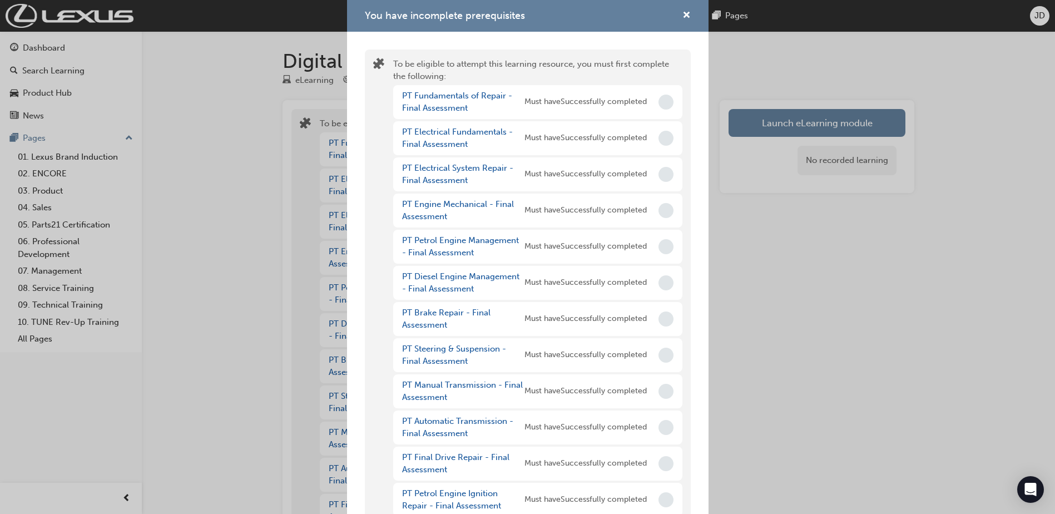
click at [1026, 313] on div "You have incomplete prerequisites To be eligible to attempt this learning resou…" at bounding box center [527, 257] width 1055 height 514
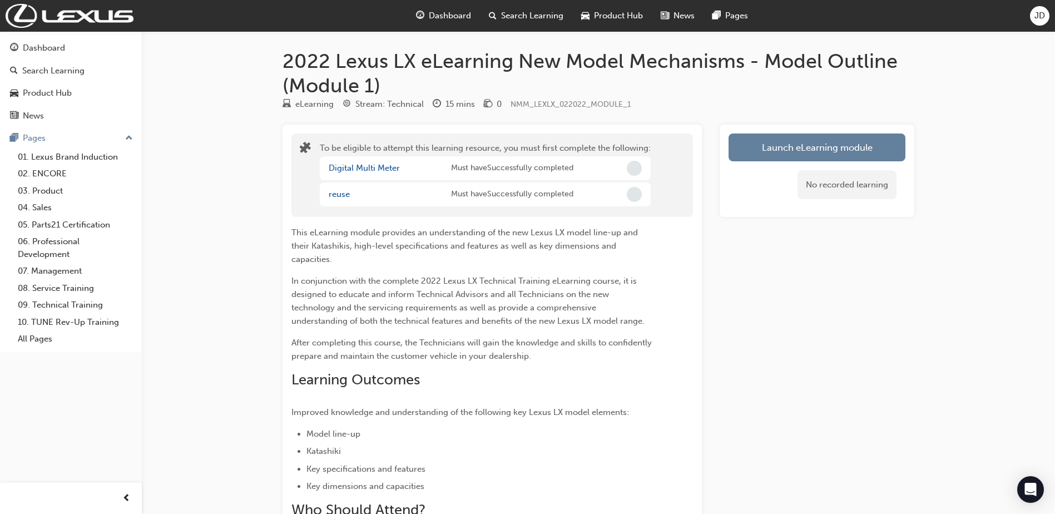
click at [850, 313] on div "Launch eLearning module No recorded learning" at bounding box center [817, 359] width 195 height 469
